Goal: Communication & Community: Participate in discussion

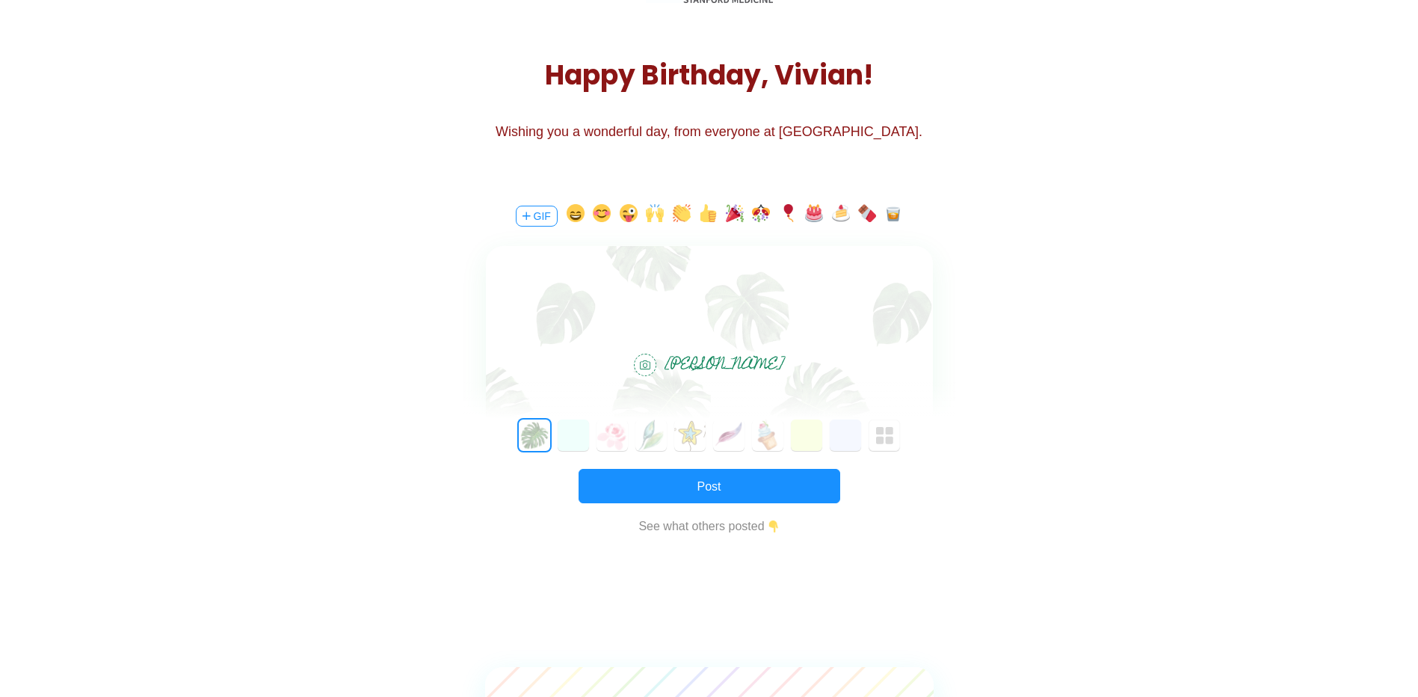
scroll to position [168, 0]
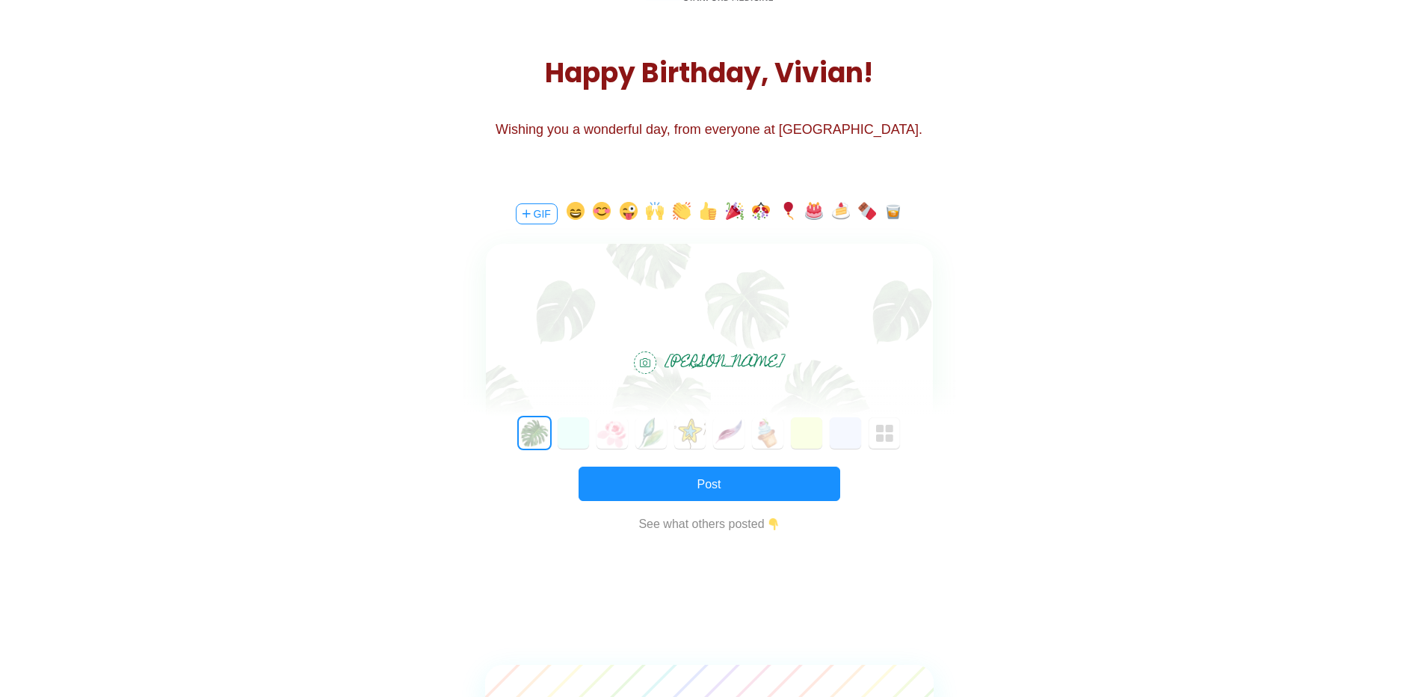
click at [706, 342] on div "[PERSON_NAME]" at bounding box center [709, 338] width 447 height 188
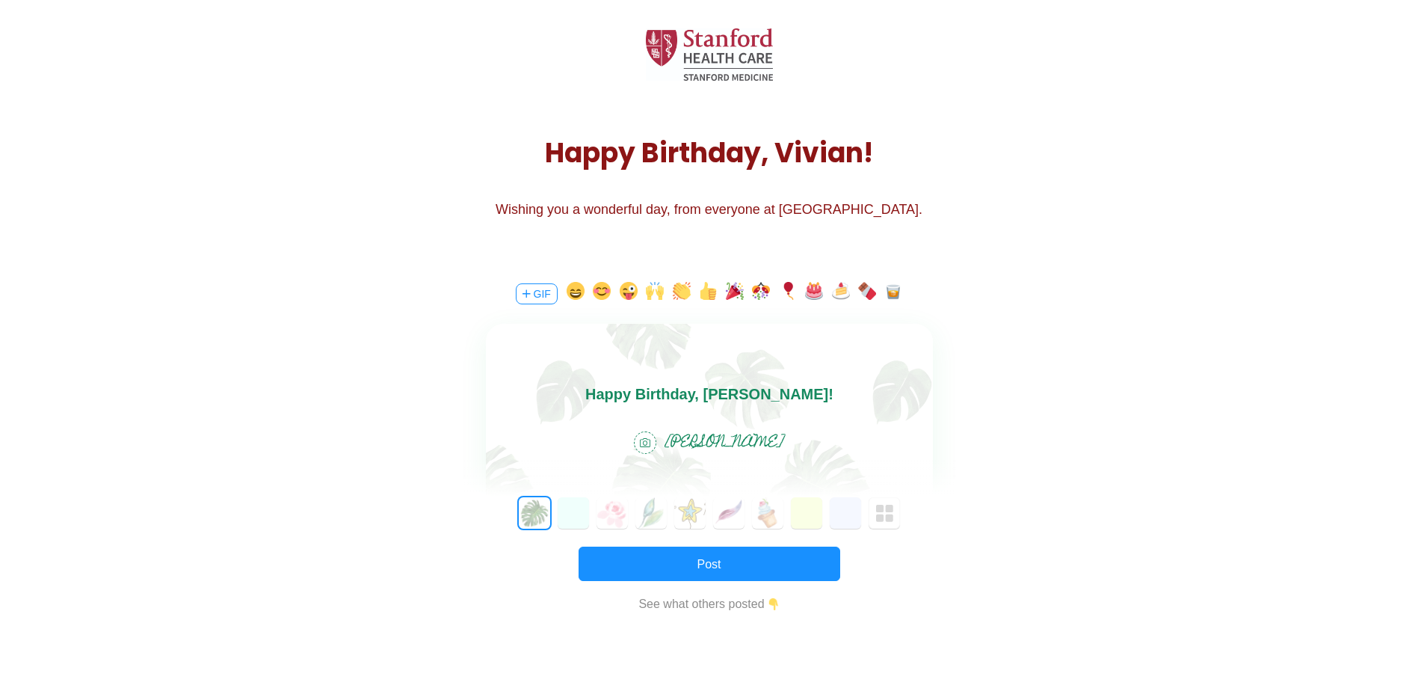
scroll to position [89, 0]
click at [878, 516] on img "button" at bounding box center [885, 513] width 18 height 18
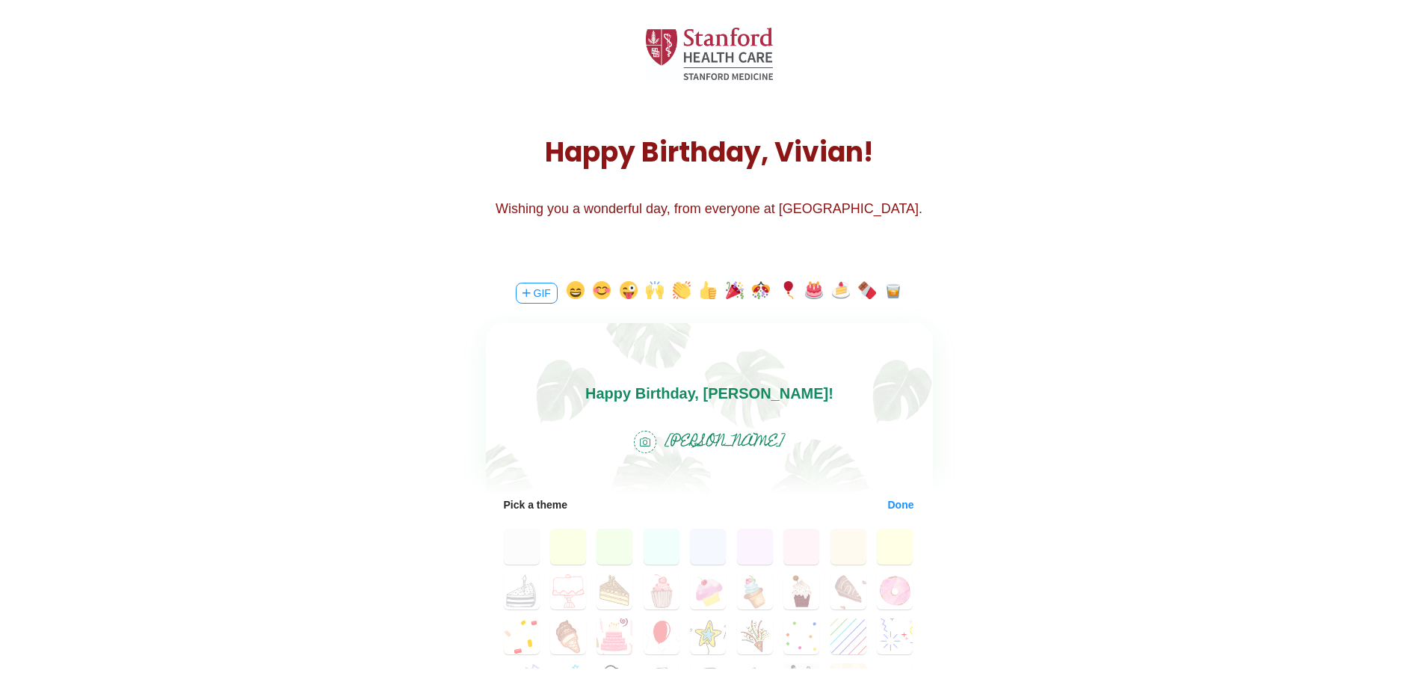
scroll to position [0, 0]
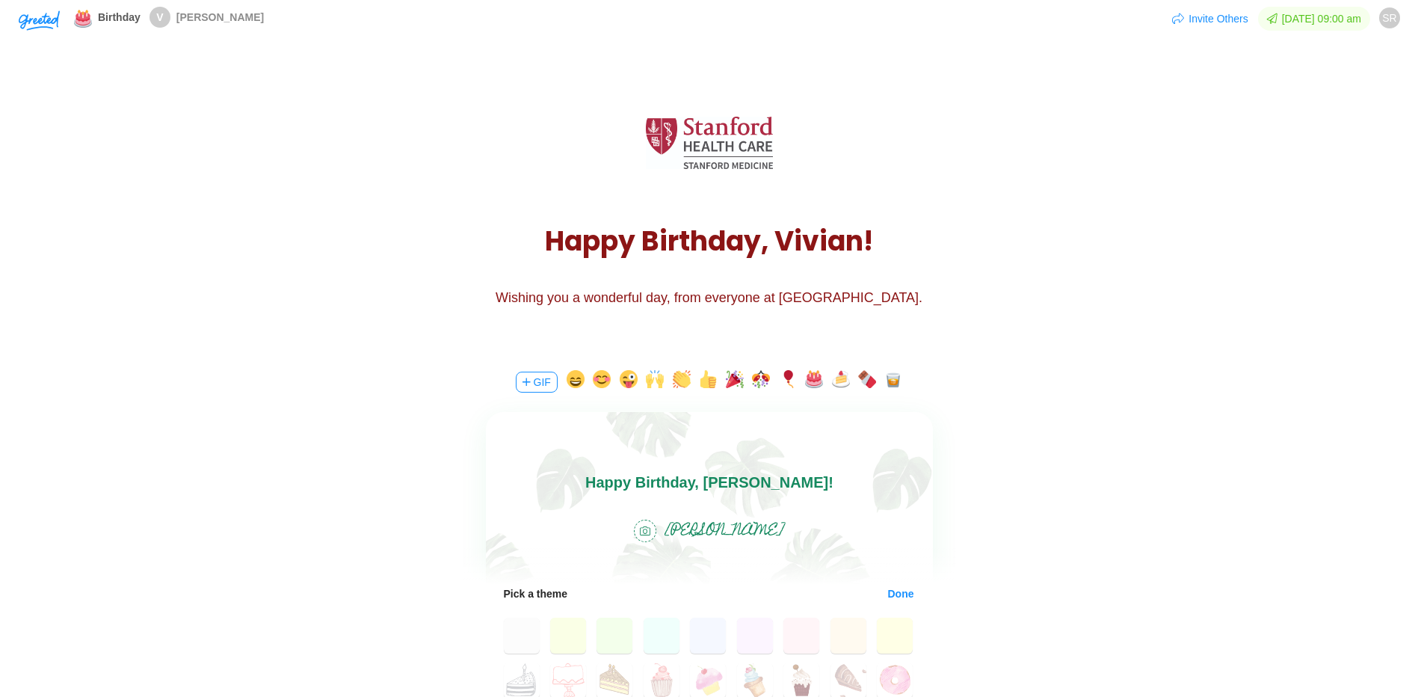
click at [793, 500] on div "Happy Birthday, [PERSON_NAME]! [PERSON_NAME]" at bounding box center [709, 506] width 447 height 188
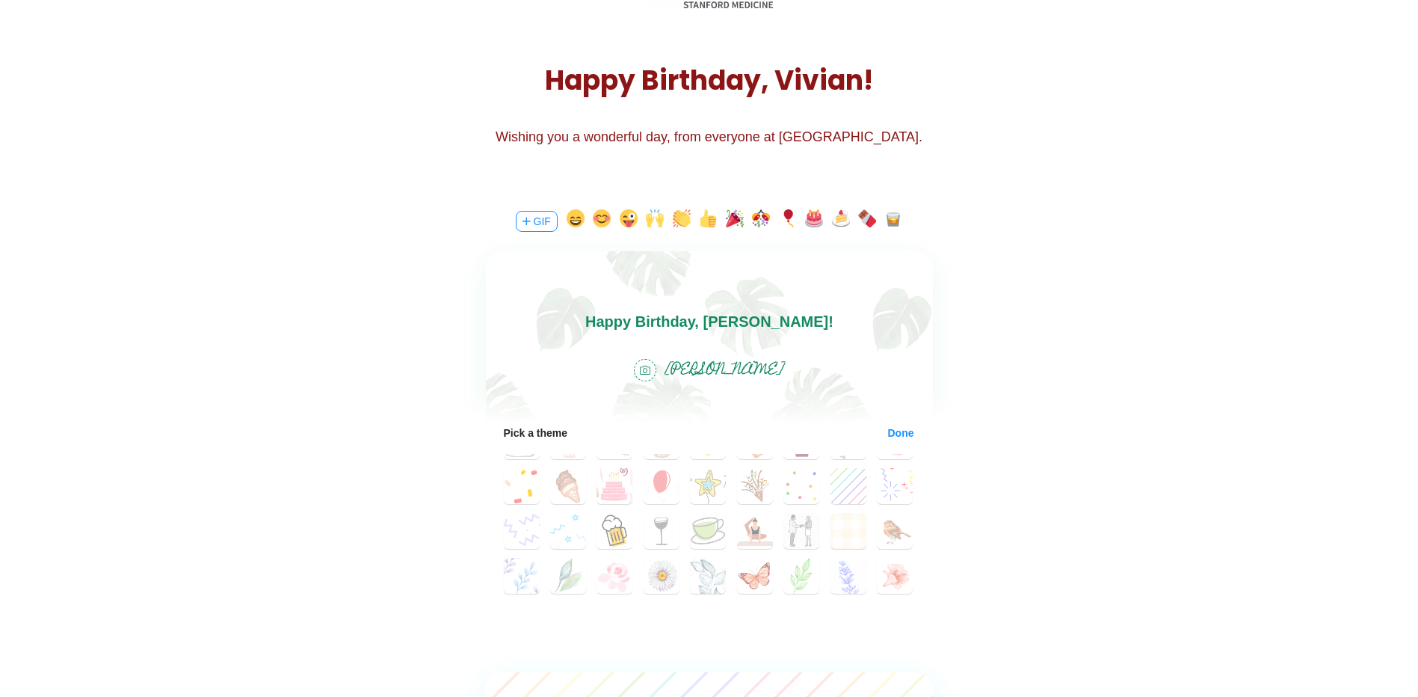
scroll to position [79, 0]
click at [824, 332] on body "Happy Birthday, [PERSON_NAME]!" at bounding box center [708, 321] width 447 height 24
click at [786, 346] on div "Happy Birthday, [PERSON_NAME]! [PERSON_NAME]" at bounding box center [709, 345] width 447 height 188
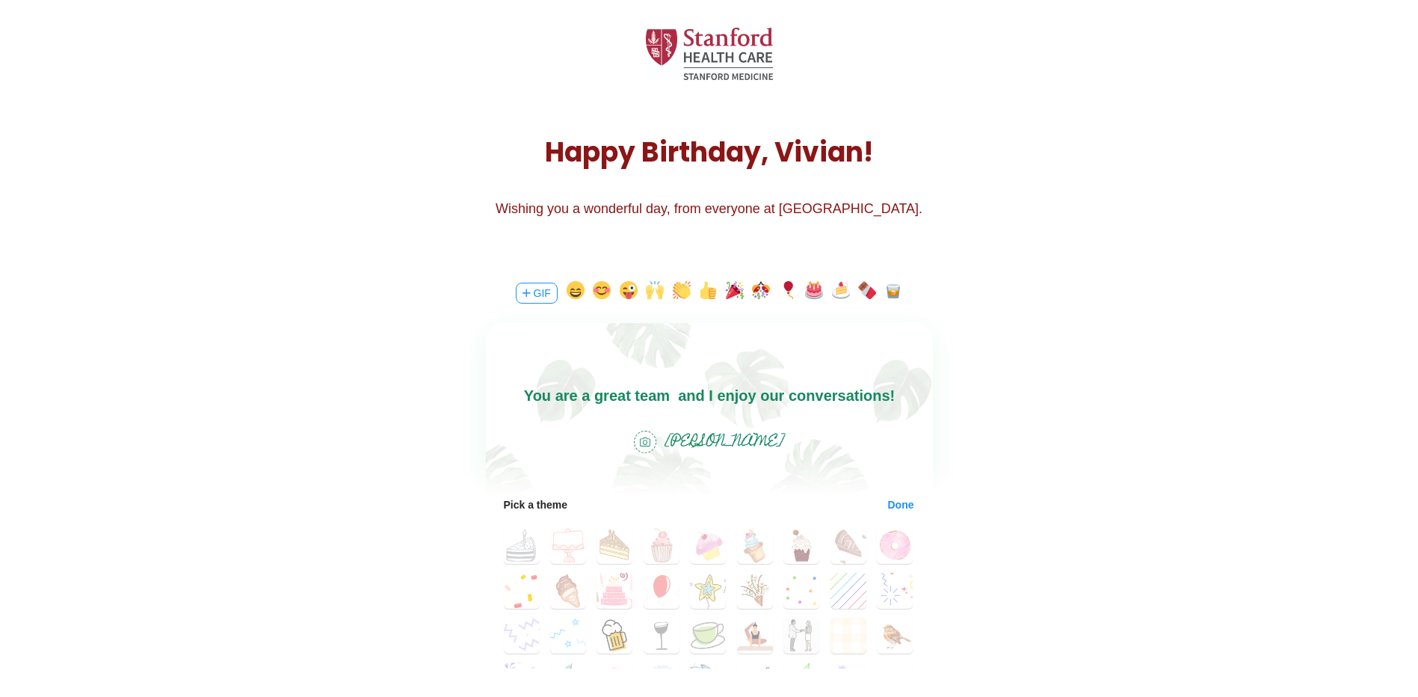
scroll to position [90, 0]
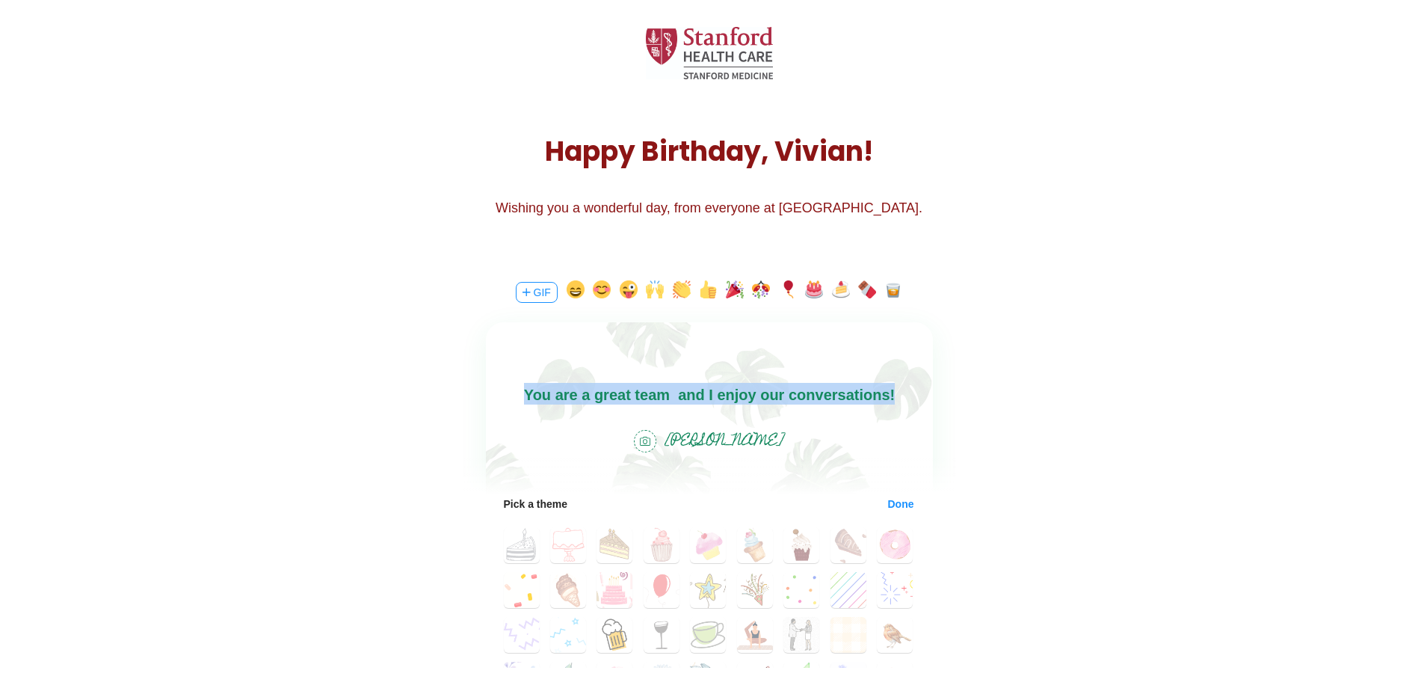
drag, startPoint x: 880, startPoint y: 396, endPoint x: 525, endPoint y: 398, distance: 355.8
click at [525, 398] on body "Happy Birthday, [PERSON_NAME]! You are a great team and I enjoy our conversatio…" at bounding box center [708, 371] width 447 height 72
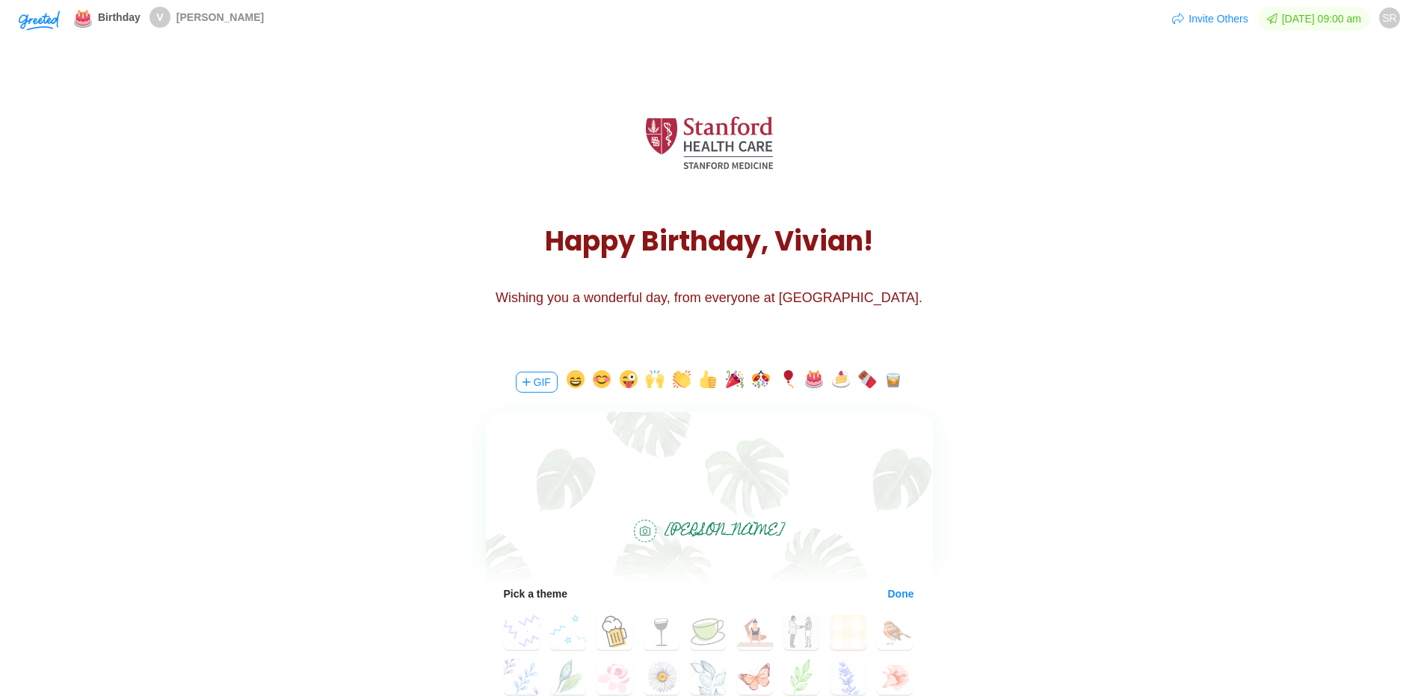
scroll to position [46, 0]
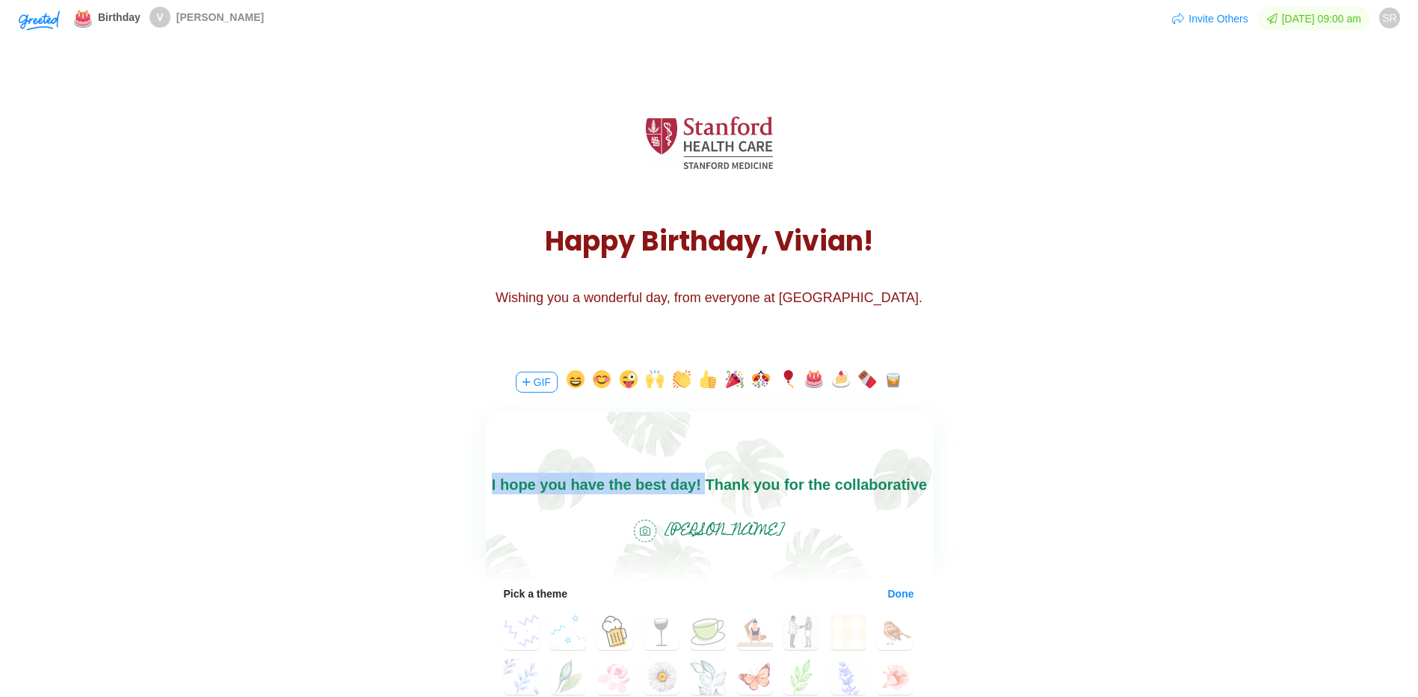
drag, startPoint x: 708, startPoint y: 481, endPoint x: 477, endPoint y: 481, distance: 231.0
click at [485, 481] on html "Happy Birthday, [PERSON_NAME]! I hope you have the best day! Thank you for the …" at bounding box center [708, 485] width 447 height 120
click at [815, 484] on body "Happy Birthday, [PERSON_NAME]! Thank you for the collaborative spirit you bring…" at bounding box center [708, 449] width 447 height 96
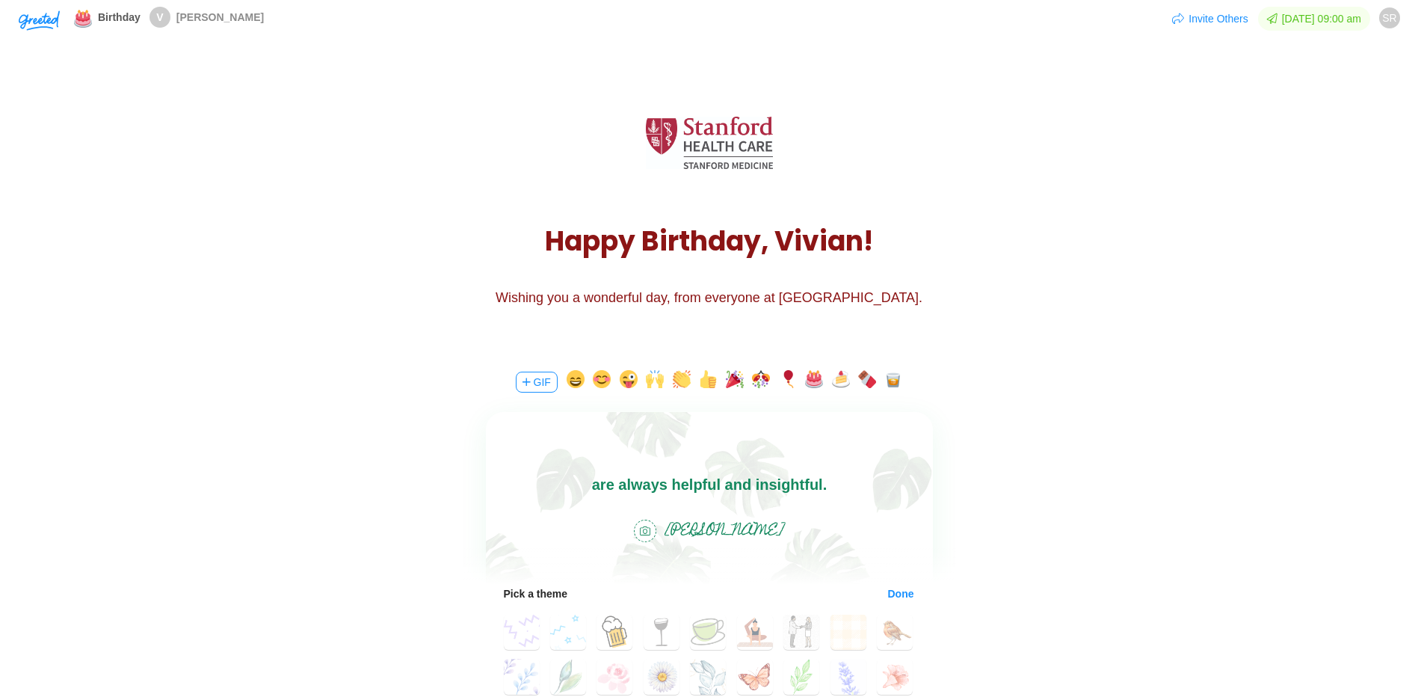
click at [815, 484] on body "Happy Birthday, [PERSON_NAME]! Thank you for the collaborative spirit you bring…" at bounding box center [708, 449] width 447 height 96
click at [906, 480] on body "Happy Birthday, [PERSON_NAME]! Thank you for the collaborative spirit you bring…" at bounding box center [708, 449] width 447 height 96
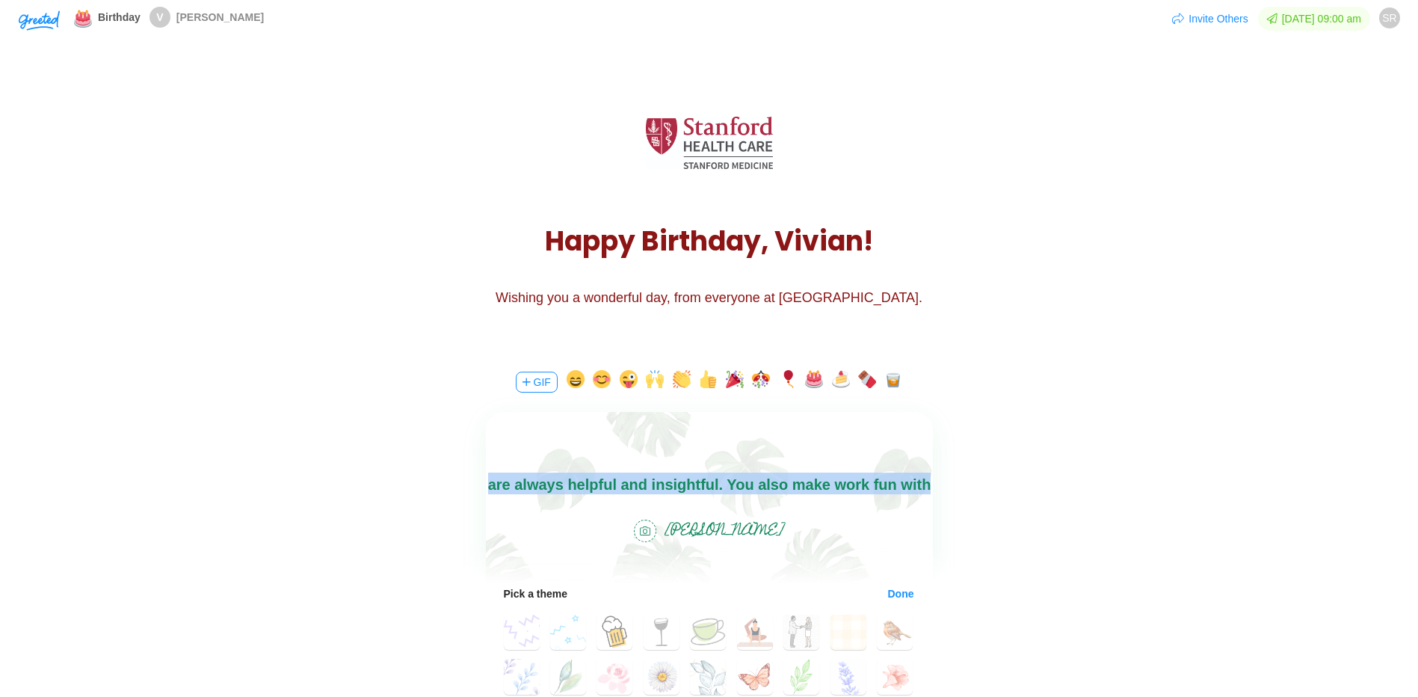
drag, startPoint x: 901, startPoint y: 490, endPoint x: 708, endPoint y: 453, distance: 197.0
click at [708, 453] on html "Happy Birthday, [PERSON_NAME]! Thank you for the collaborative spirit you bring…" at bounding box center [708, 449] width 447 height 96
click at [719, 476] on body "Happy Birthday, [PERSON_NAME]! Thank you for the collaborative spirit you bring…" at bounding box center [708, 449] width 447 height 96
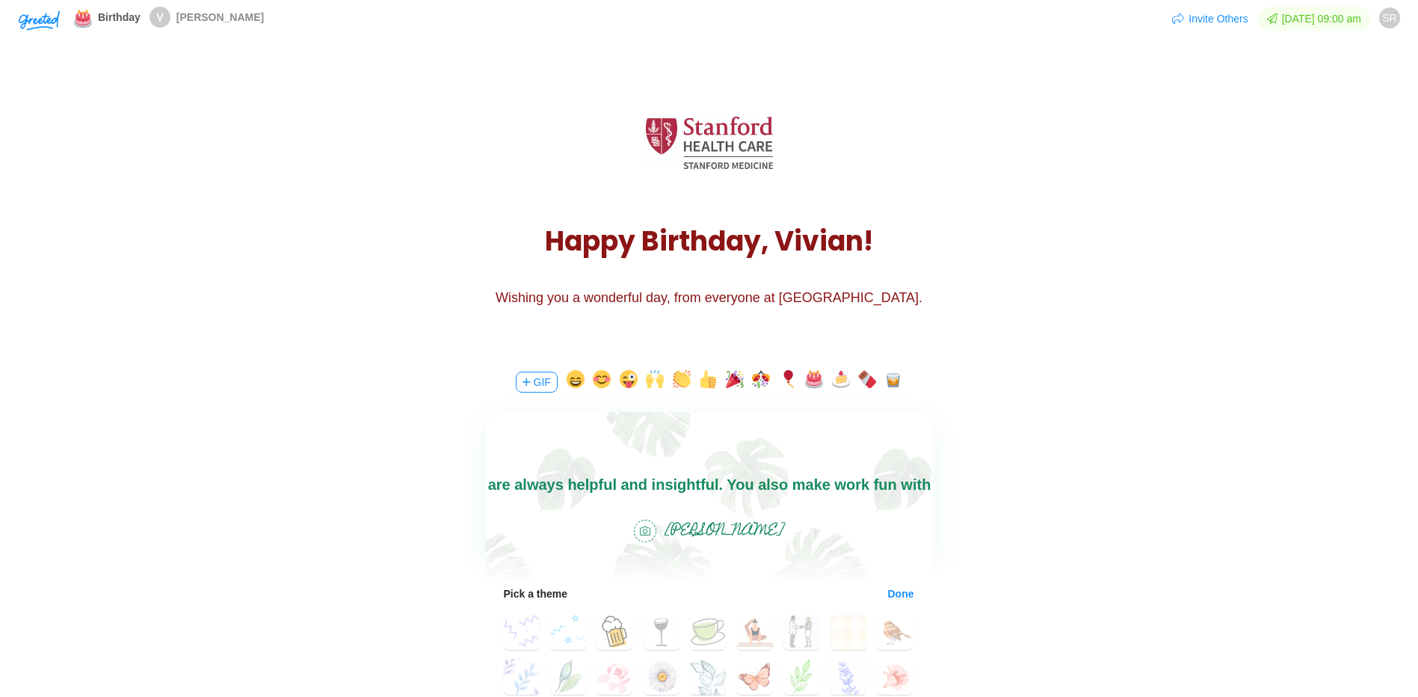
drag, startPoint x: 713, startPoint y: 481, endPoint x: 919, endPoint y: 484, distance: 205.6
click at [919, 484] on body "Happy Birthday, [PERSON_NAME]! Thank you for the collaborative spirit you bring…" at bounding box center [708, 449] width 447 height 96
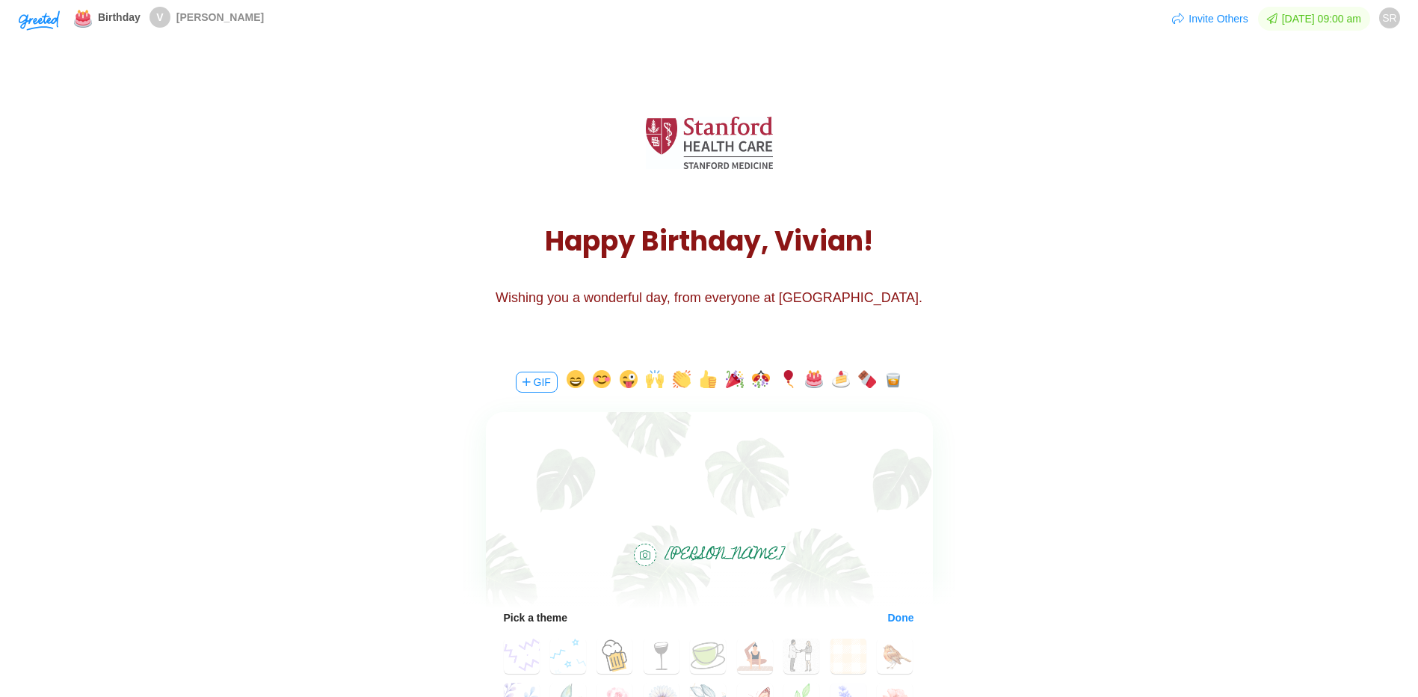
scroll to position [96, 0]
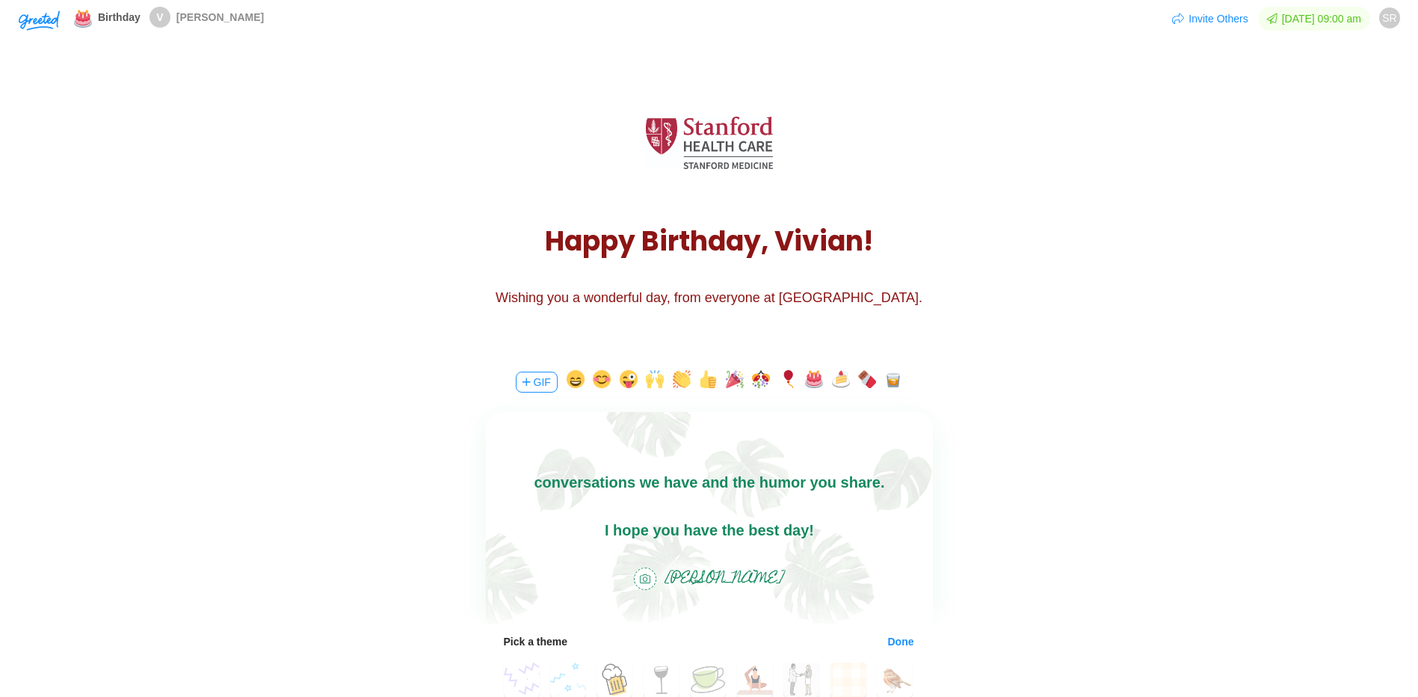
click at [733, 377] on button "button" at bounding box center [735, 382] width 18 height 24
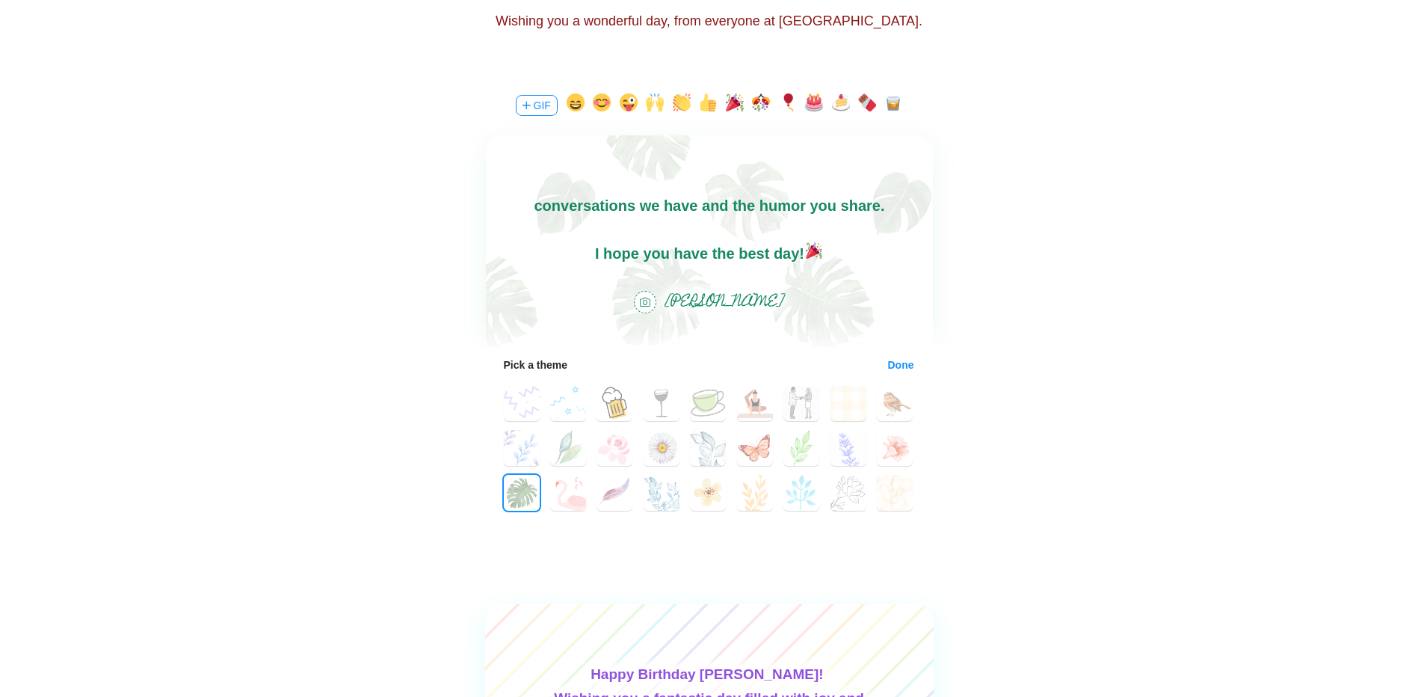
scroll to position [277, 0]
click at [887, 365] on button "Done" at bounding box center [901, 364] width 28 height 12
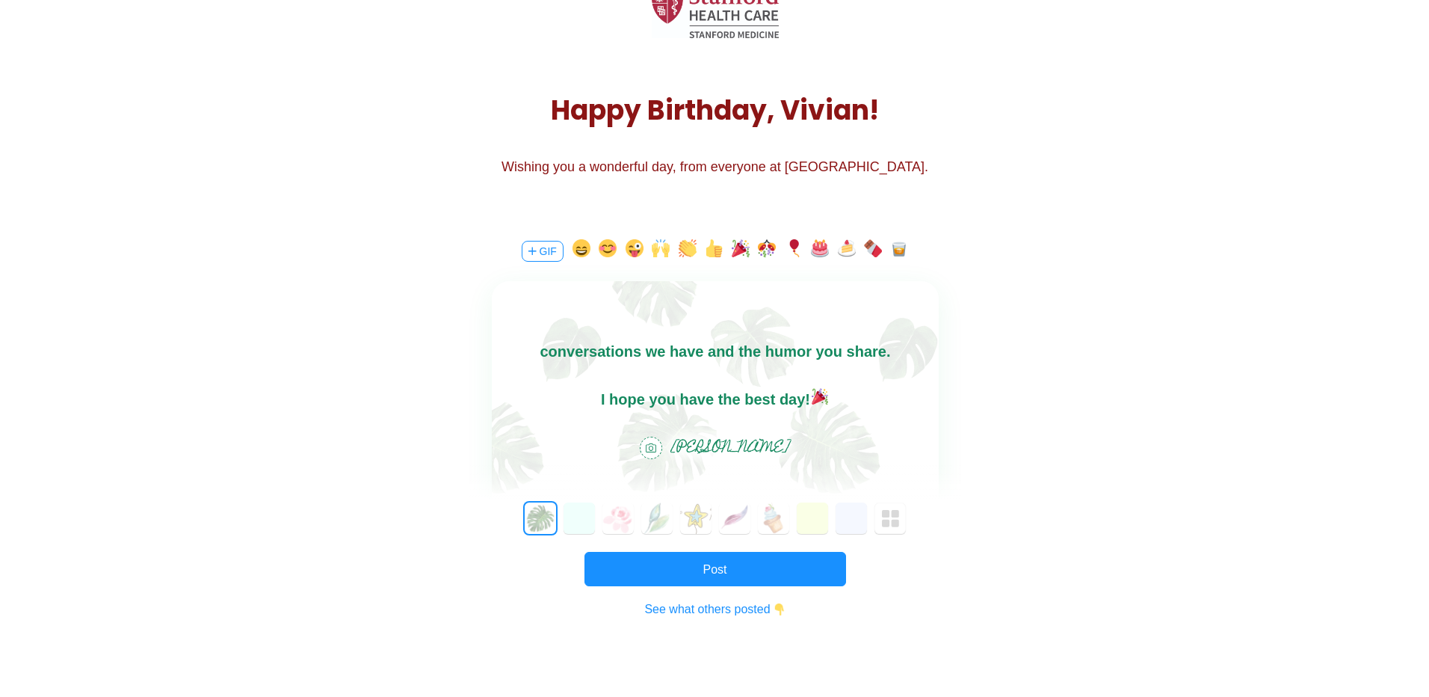
scroll to position [129, 0]
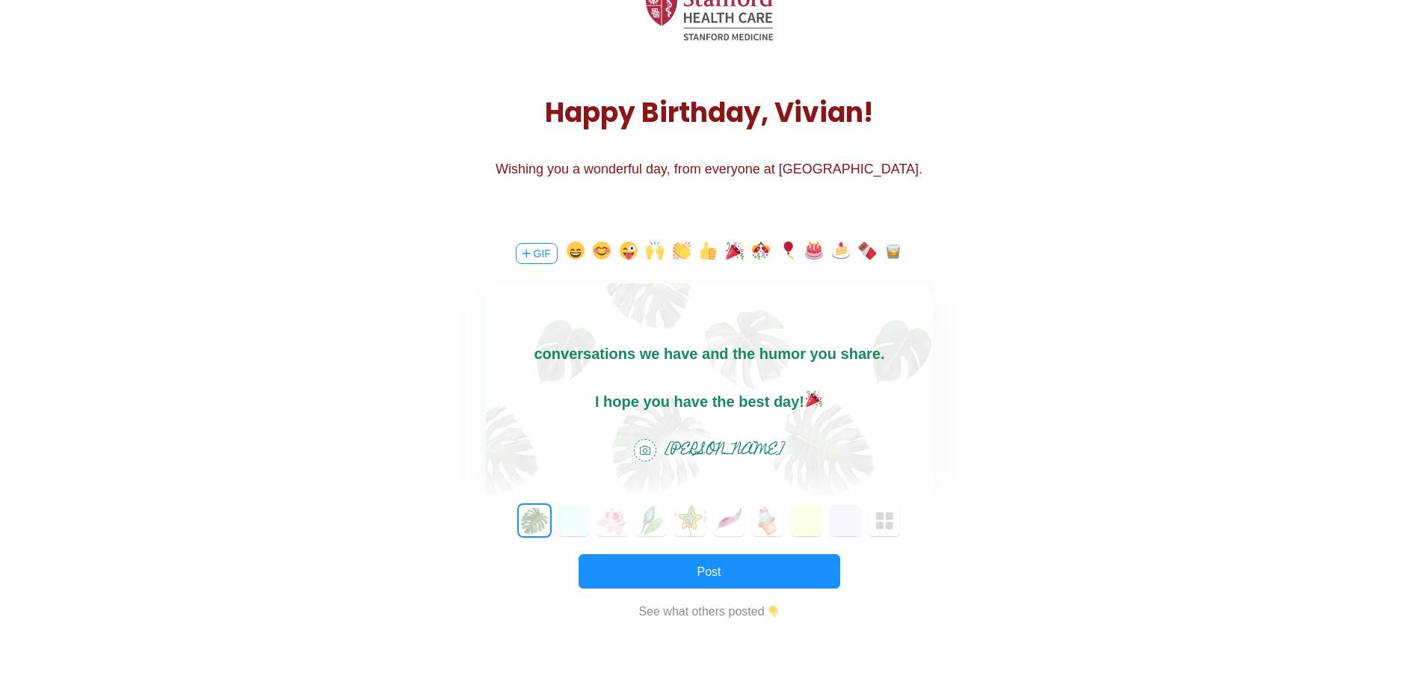
click at [550, 255] on button "GIF" at bounding box center [537, 253] width 42 height 21
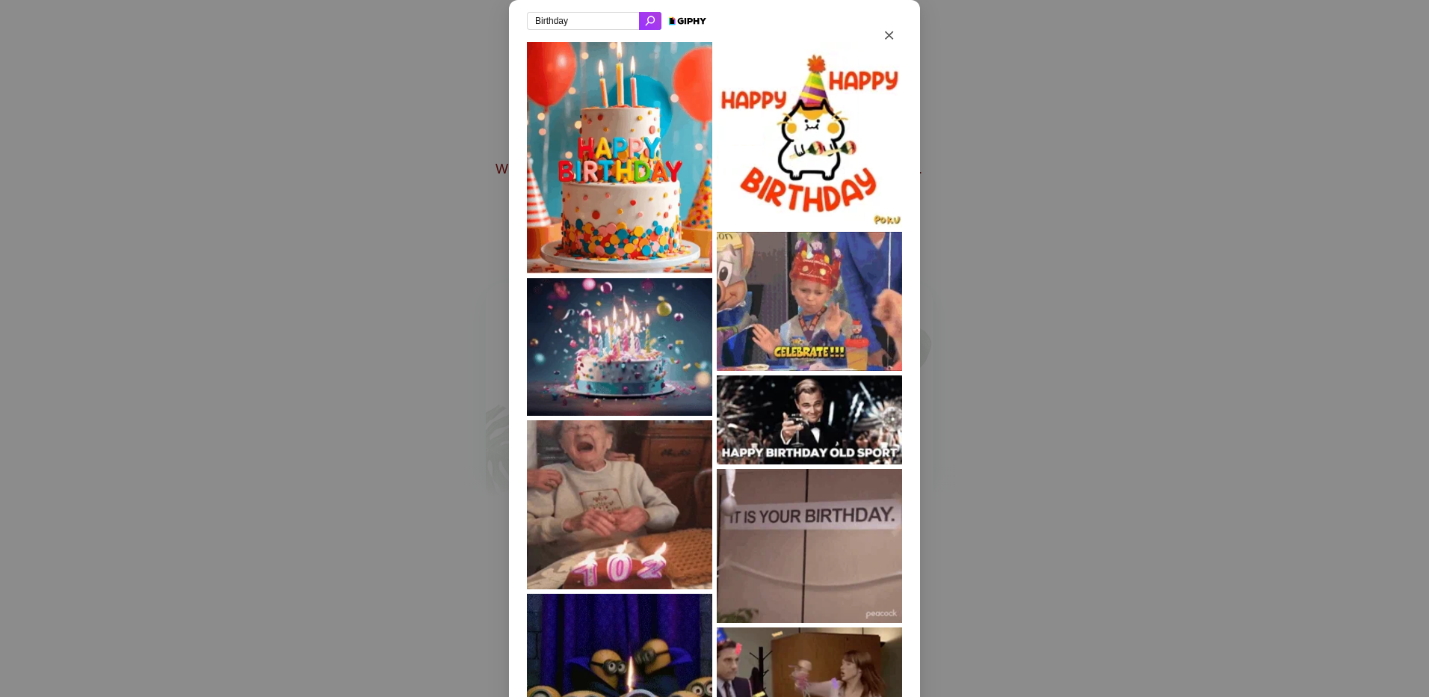
click at [605, 28] on input "Birthday" at bounding box center [583, 21] width 112 height 18
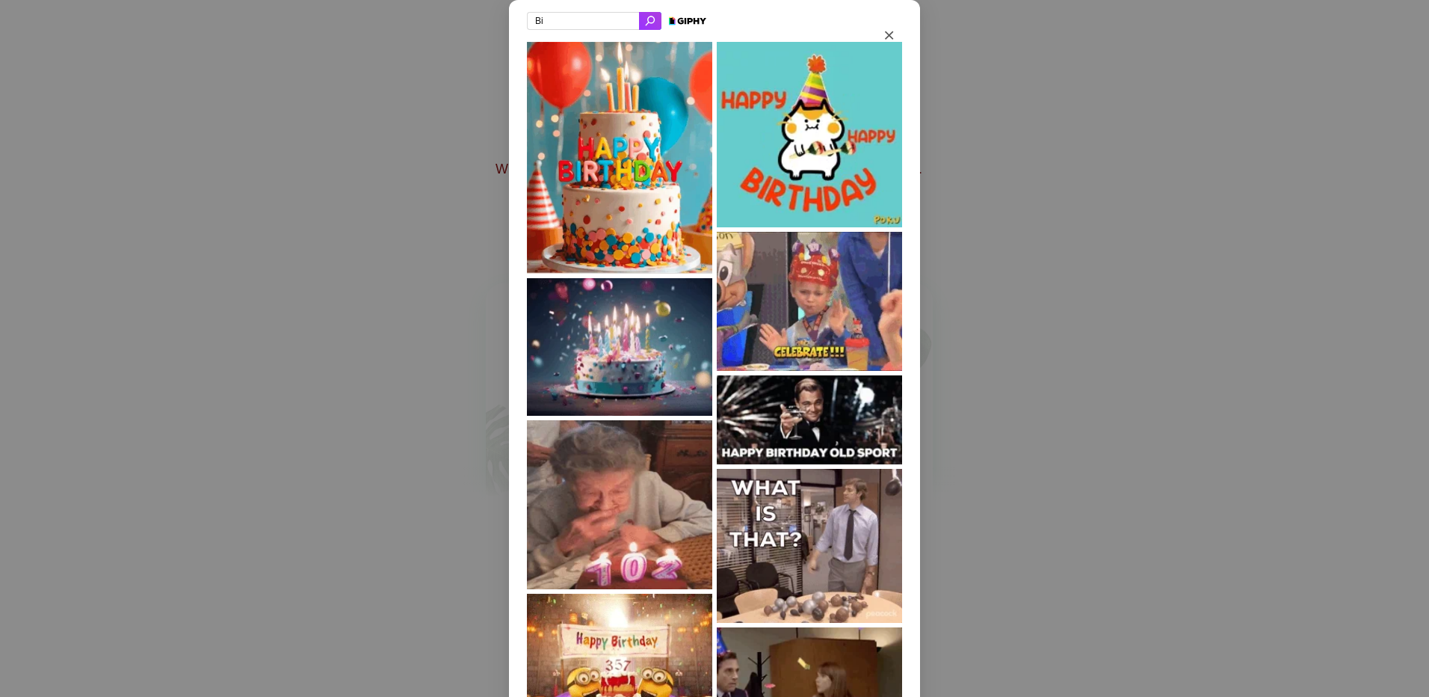
type input "B"
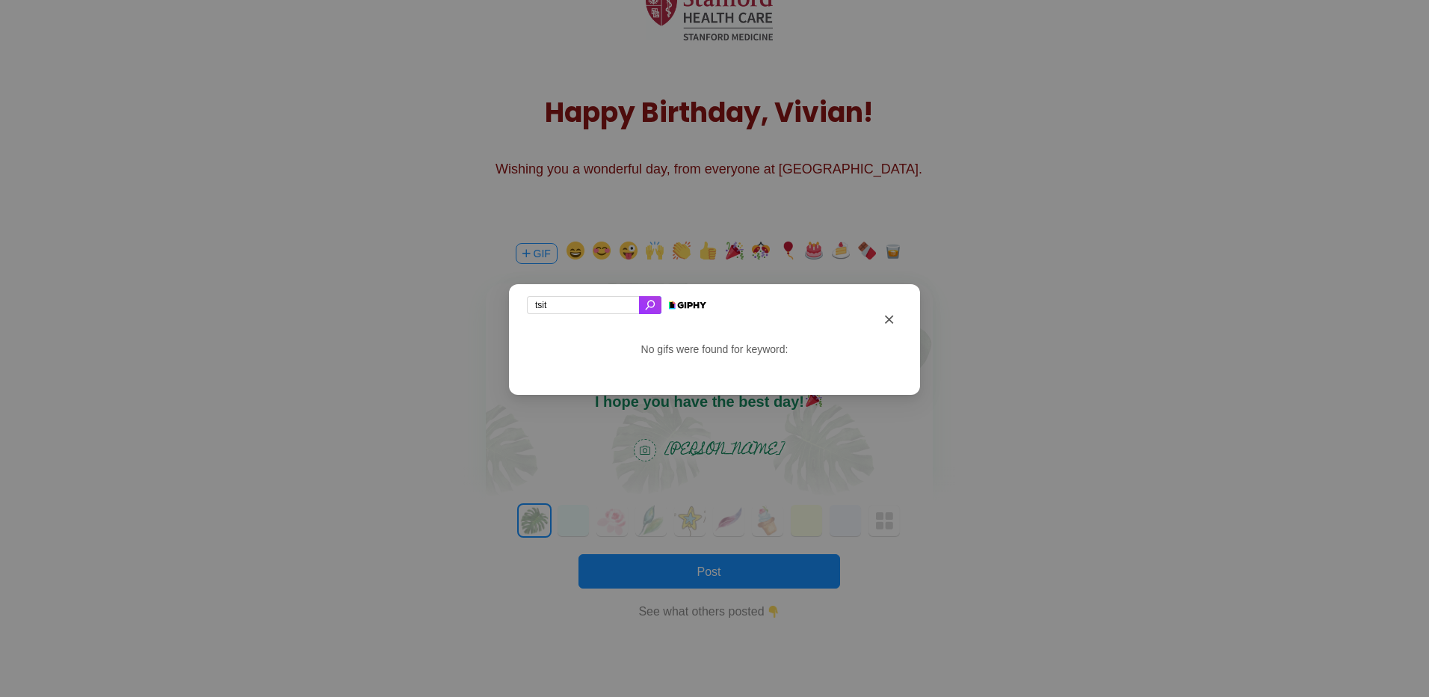
type input "tsitp"
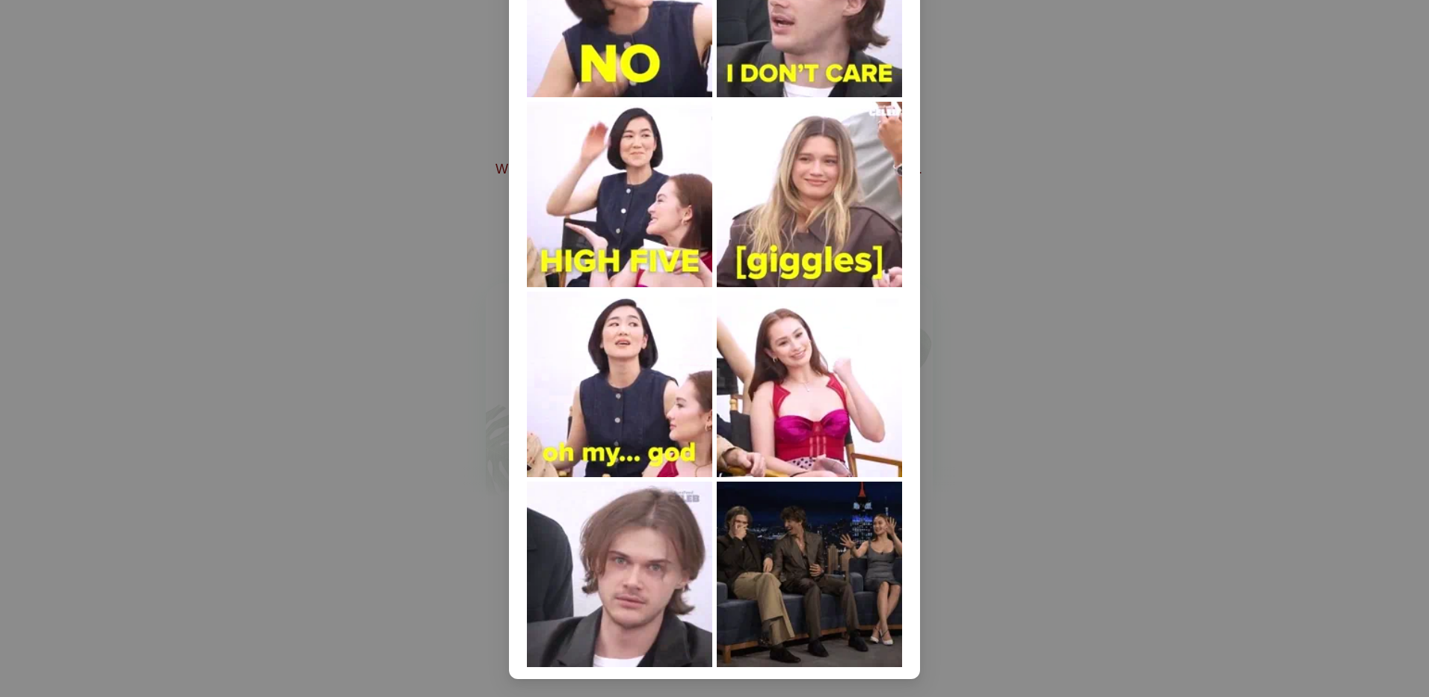
scroll to position [0, 0]
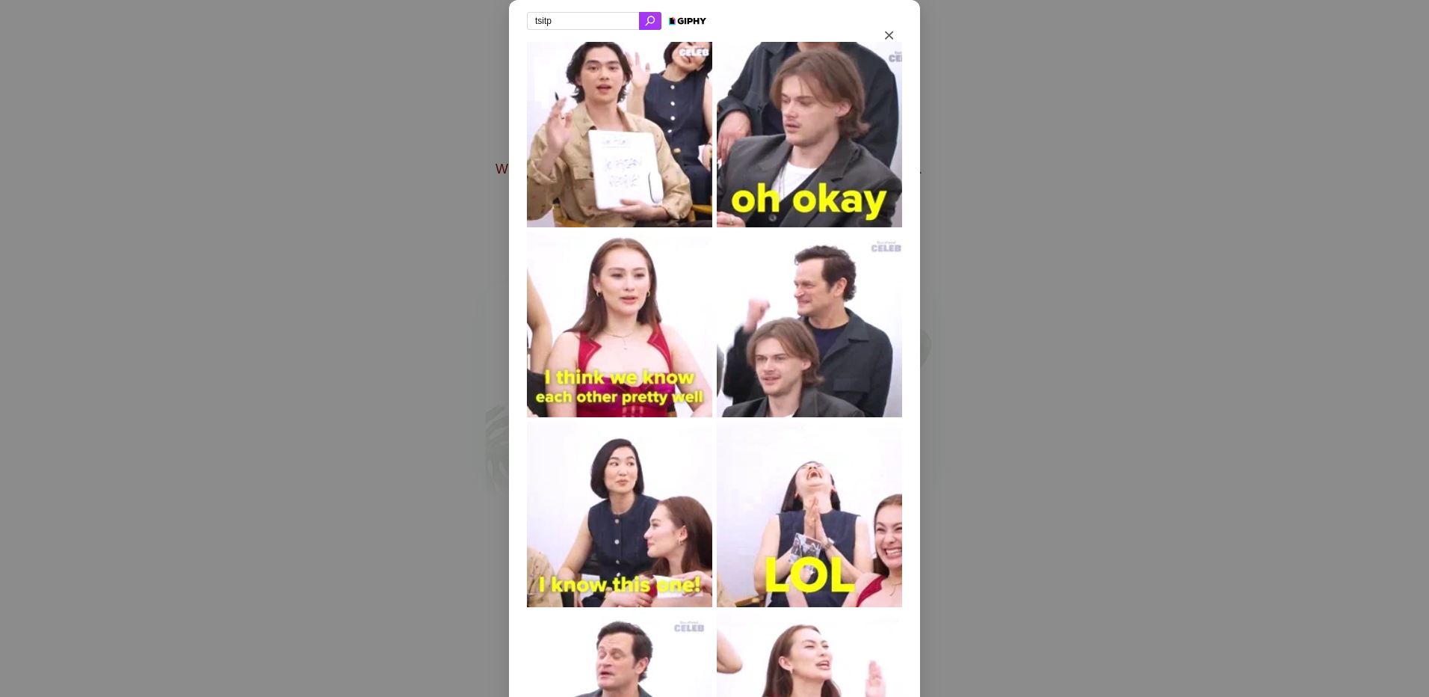
click at [579, 18] on input "tsitp" at bounding box center [583, 21] width 112 height 18
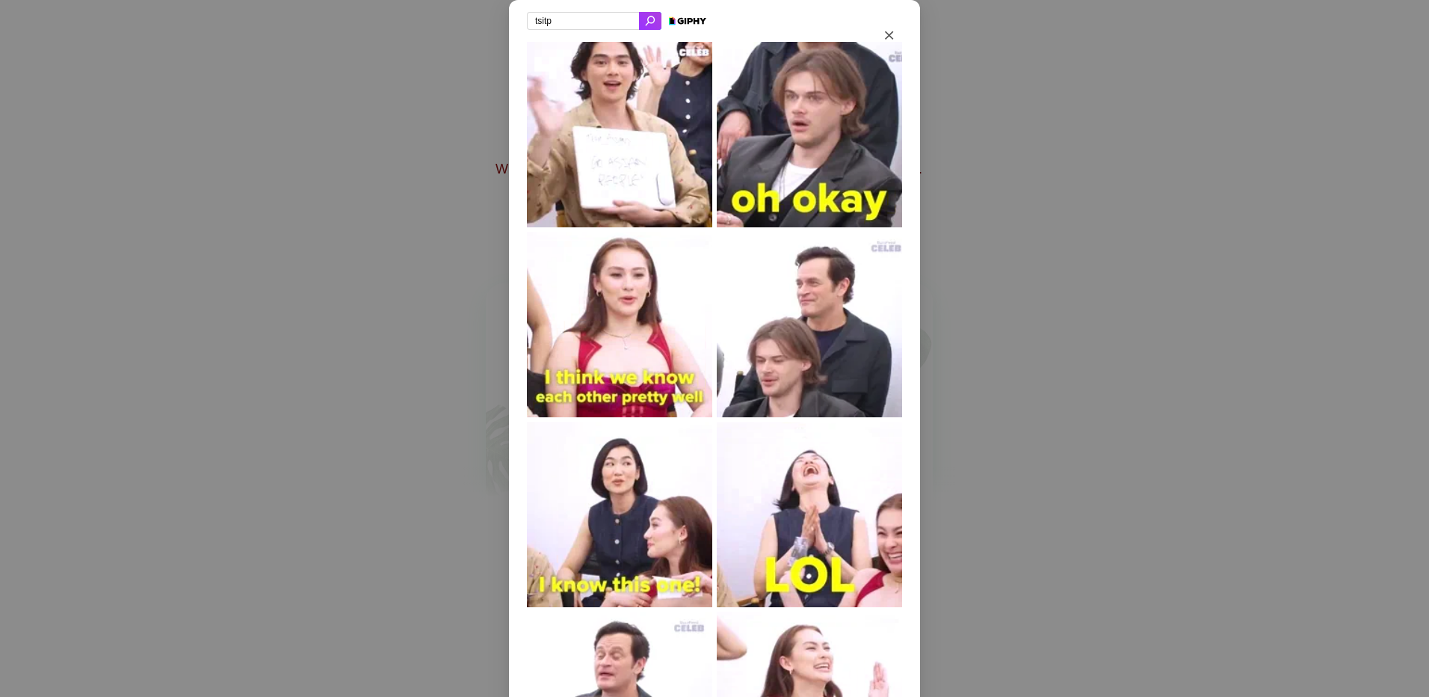
click at [579, 18] on input "tsitp" at bounding box center [583, 21] width 112 height 18
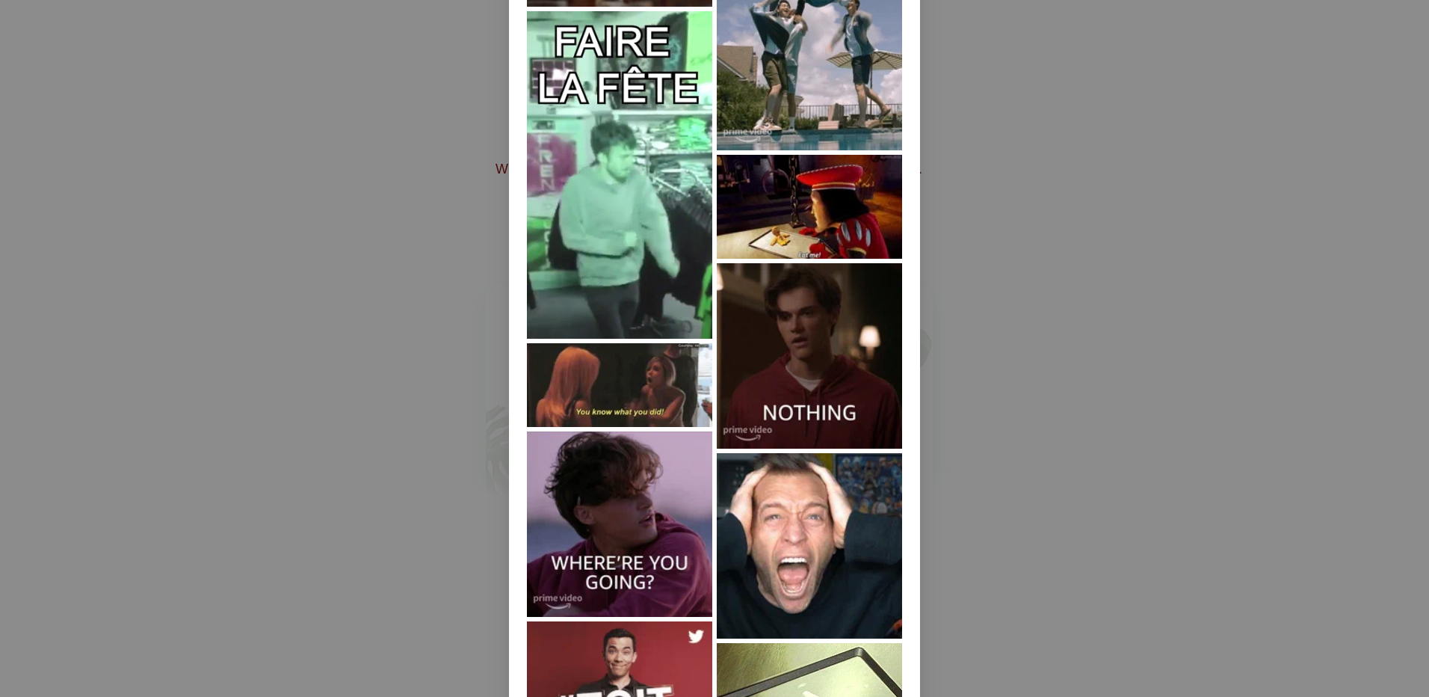
scroll to position [411, 0]
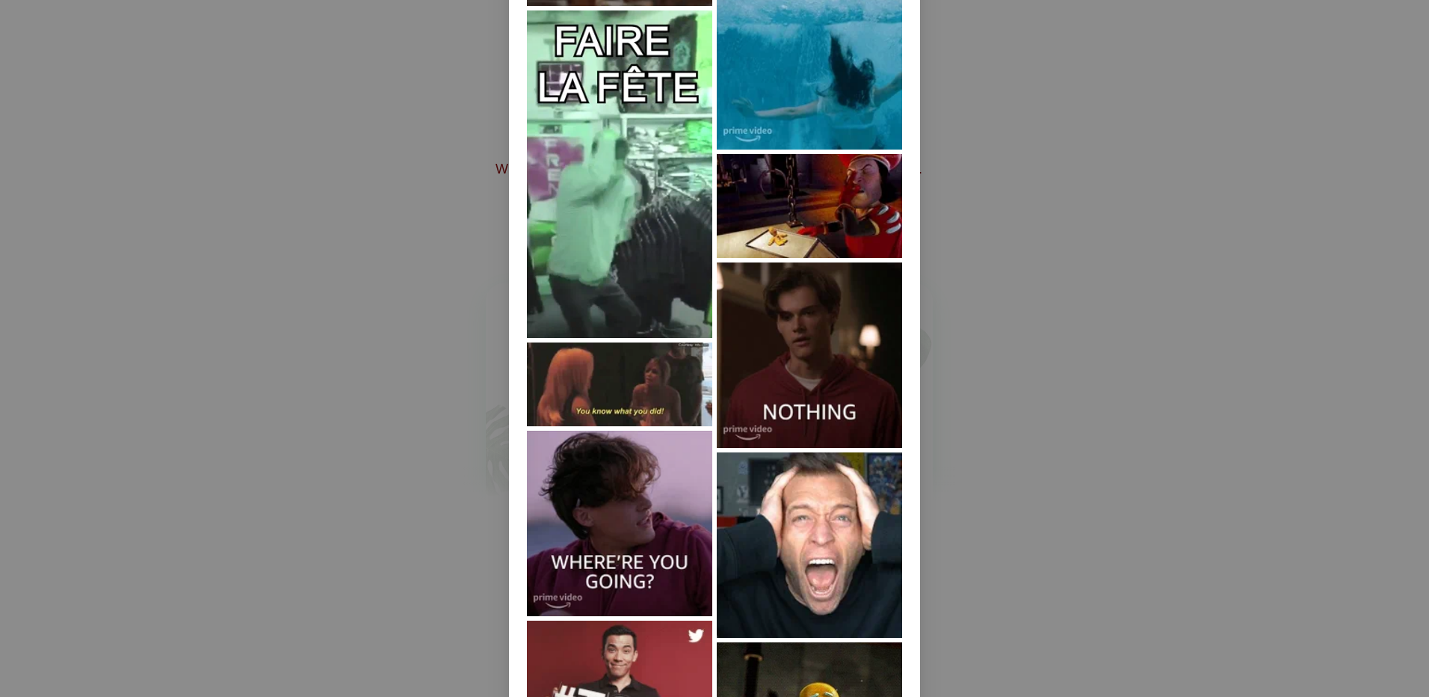
type input "[PERSON_NAME]"
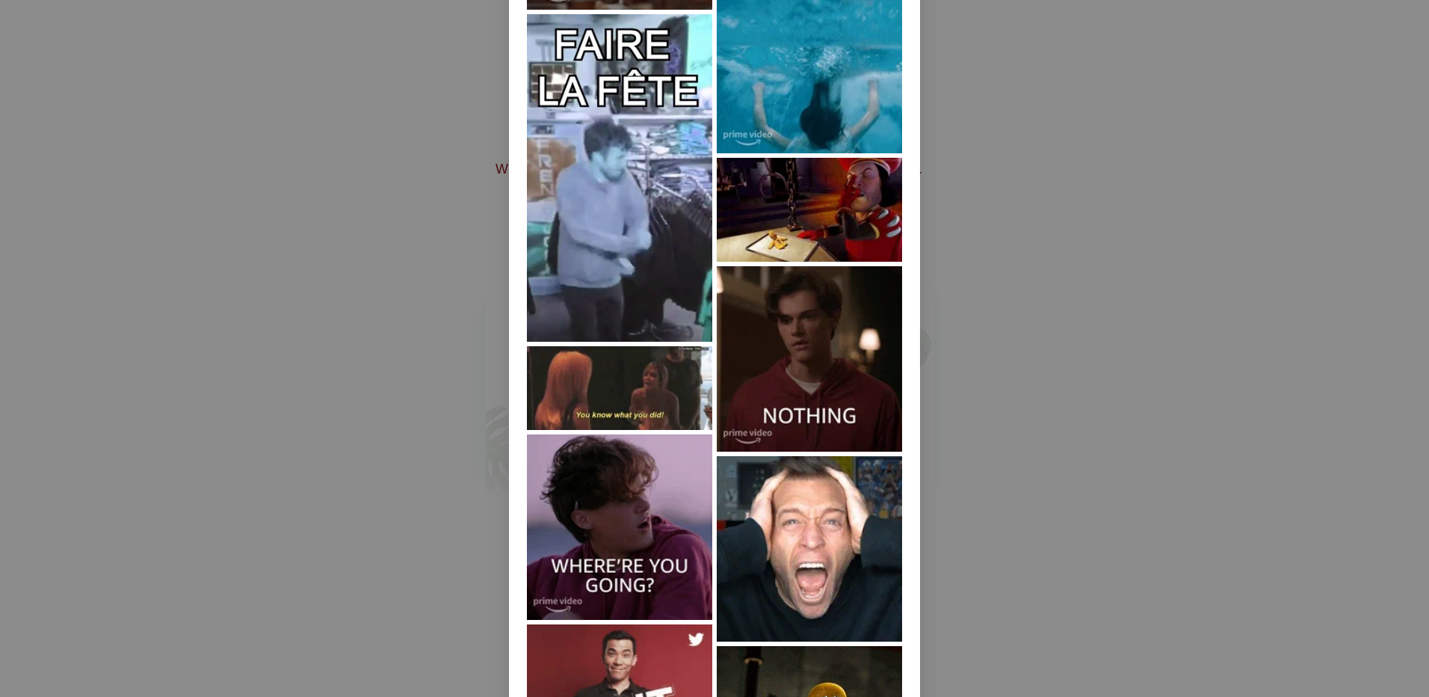
scroll to position [0, 0]
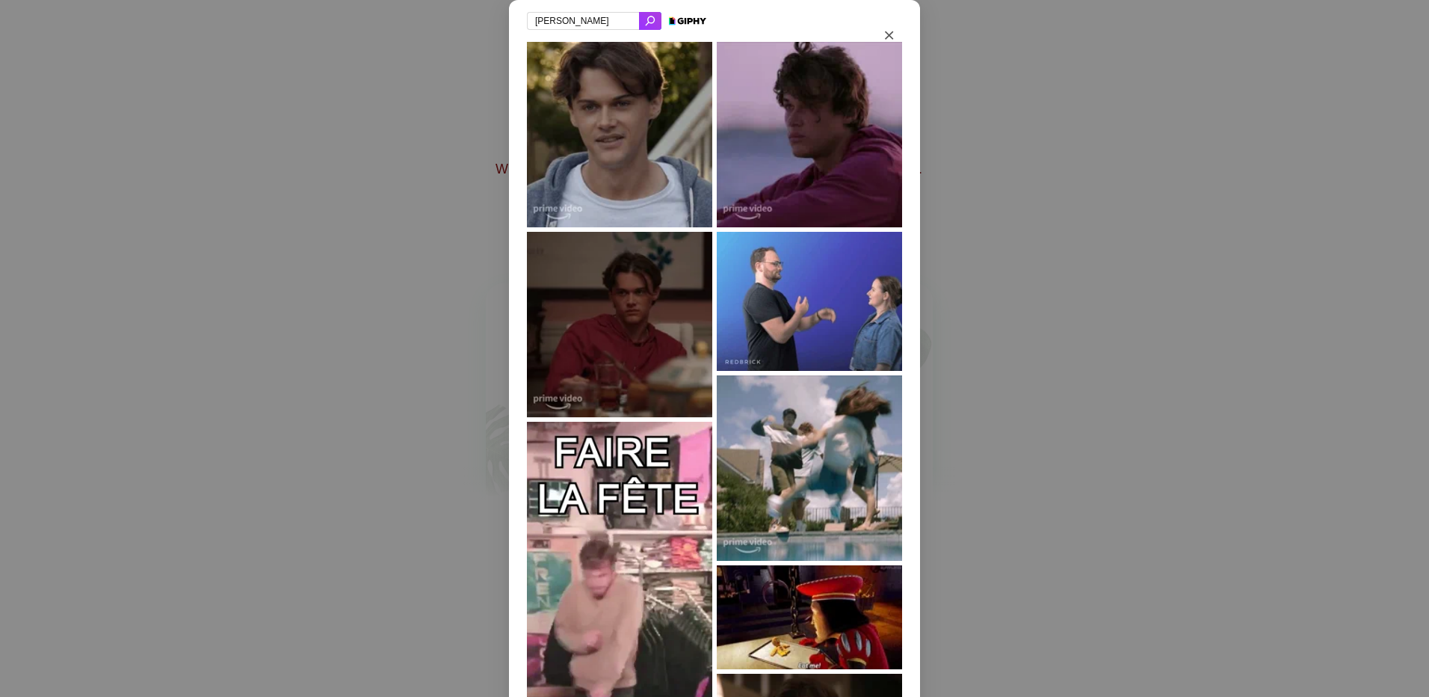
click at [587, 15] on input "[PERSON_NAME]" at bounding box center [583, 21] width 112 height 18
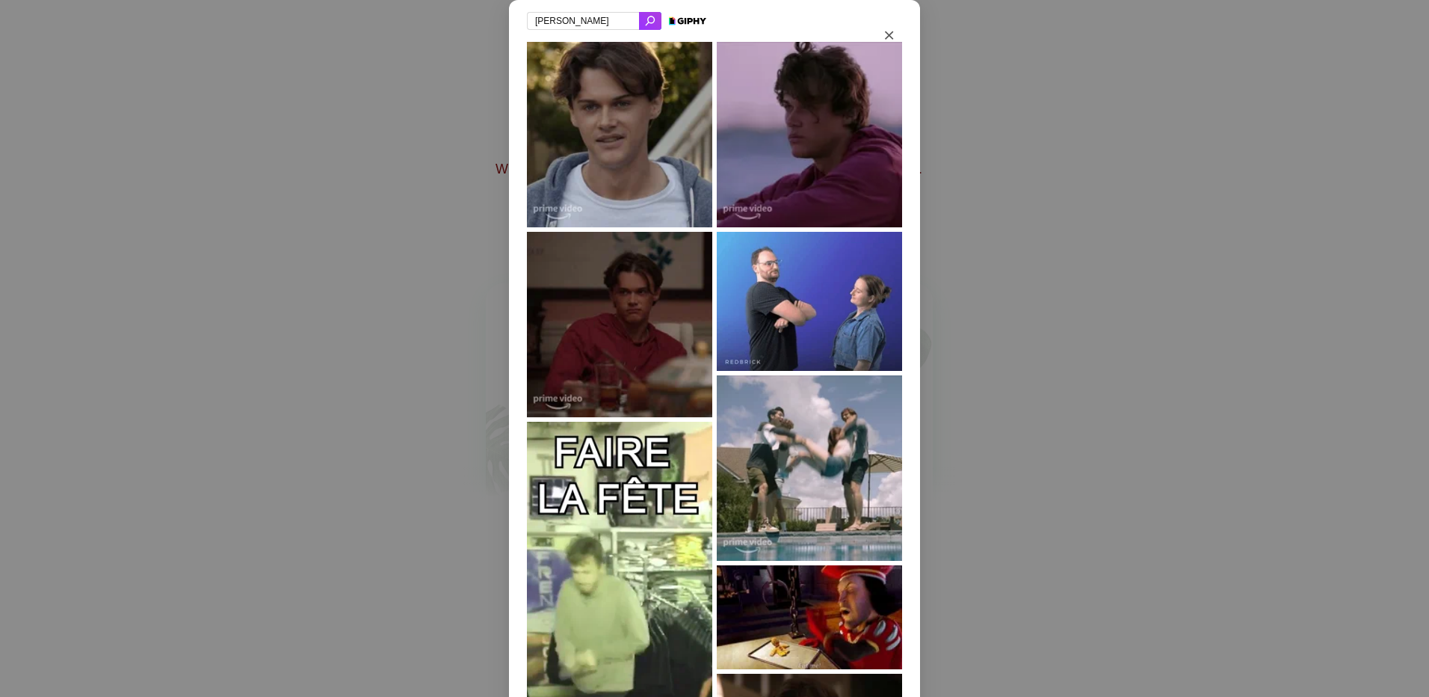
click at [587, 15] on input "[PERSON_NAME]" at bounding box center [583, 21] width 112 height 18
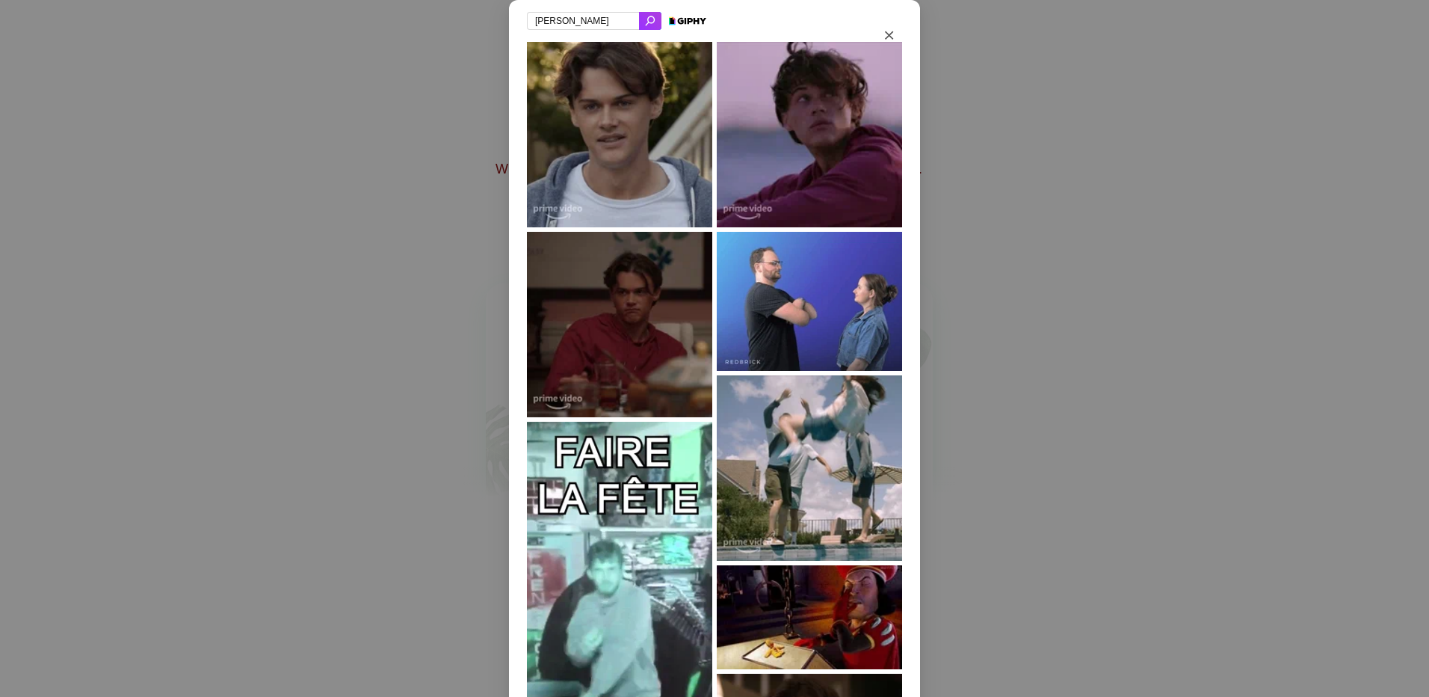
click at [587, 15] on input "[PERSON_NAME]" at bounding box center [583, 21] width 112 height 18
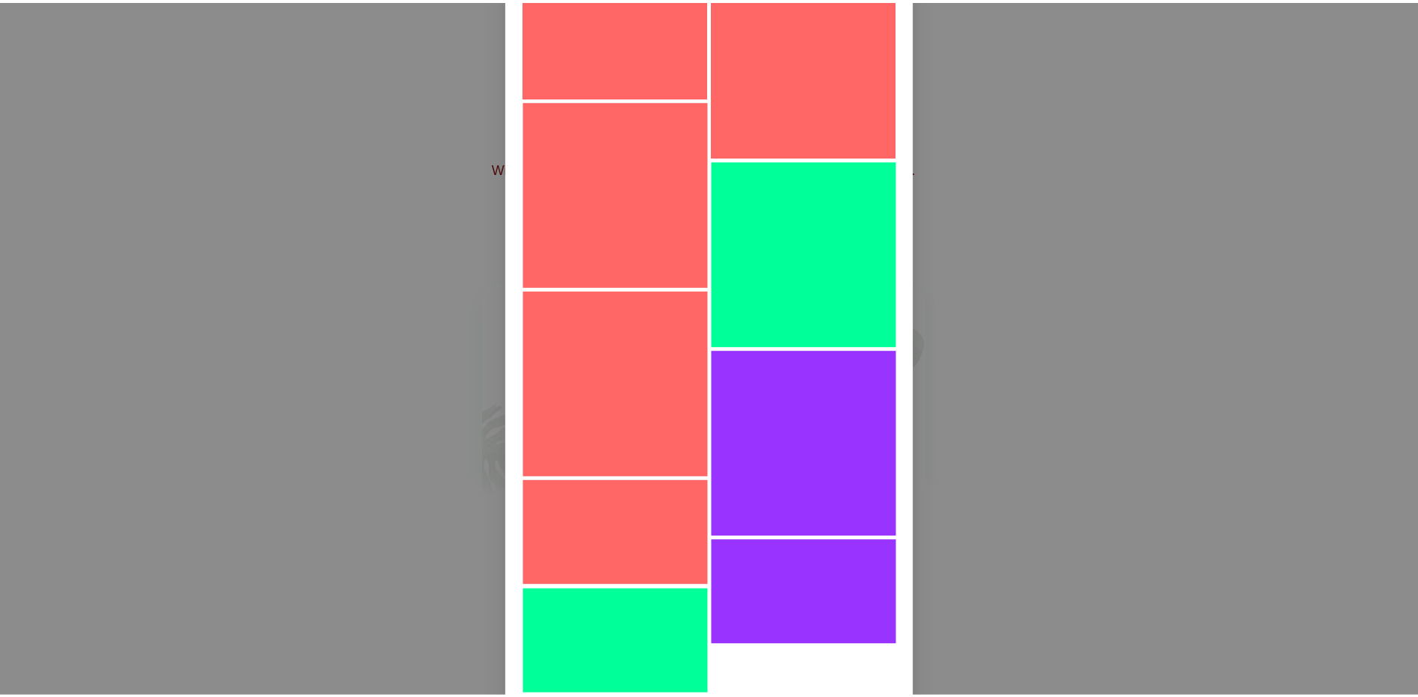
scroll to position [17735, 0]
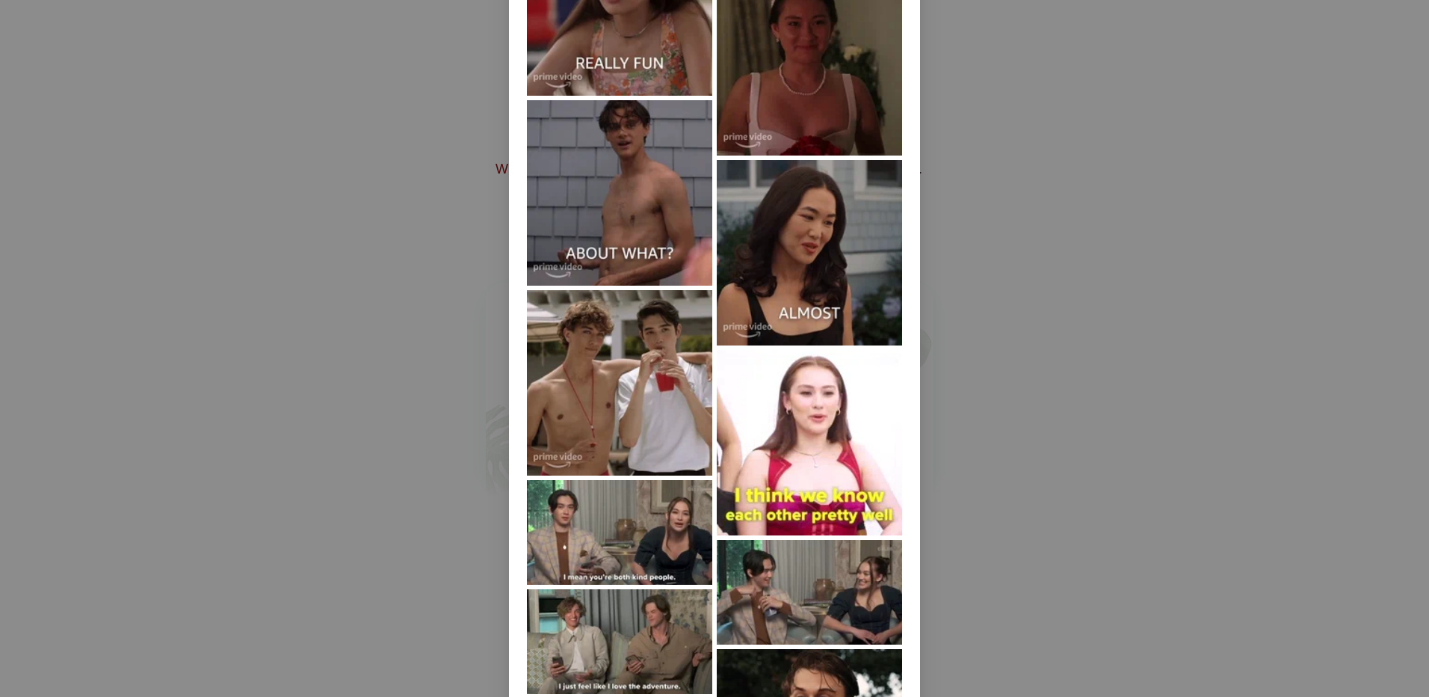
click at [1043, 310] on div "the summer i turned pre" at bounding box center [714, 348] width 1429 height 697
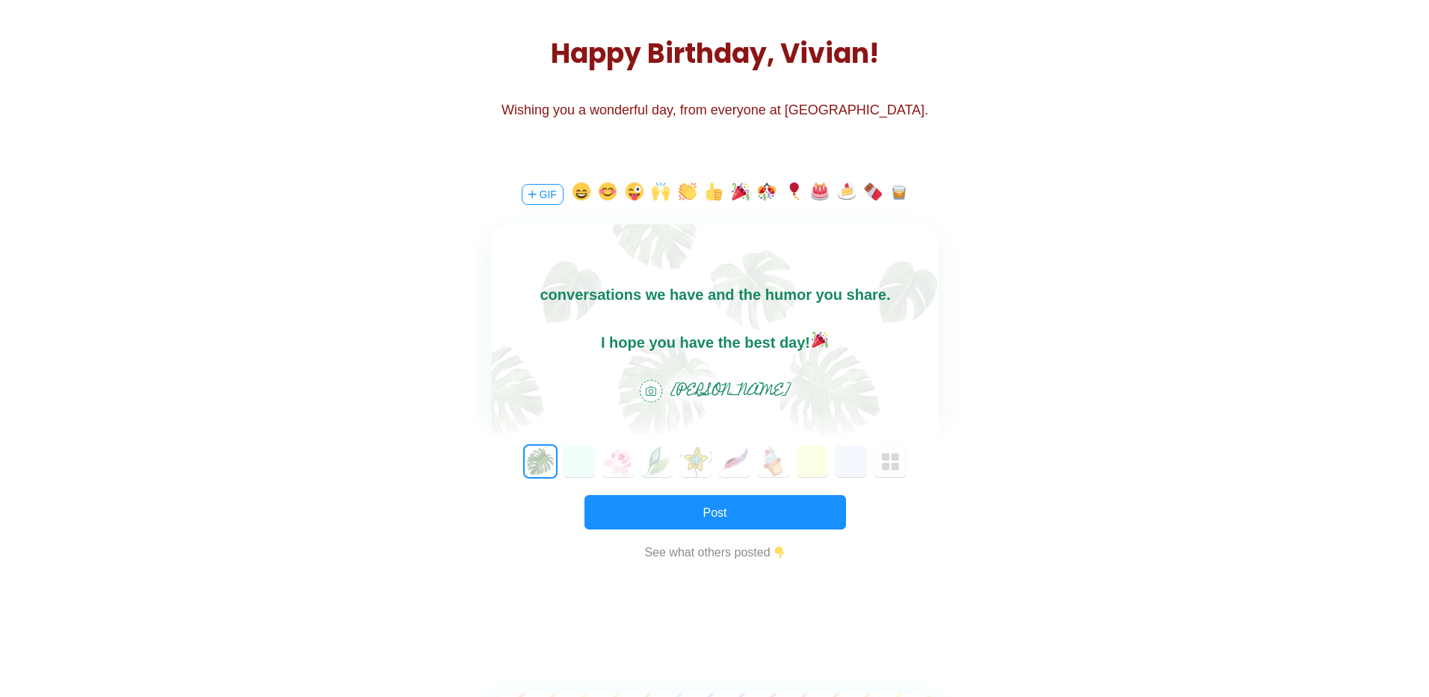
scroll to position [188, 0]
click at [531, 191] on button "GIF" at bounding box center [537, 193] width 42 height 21
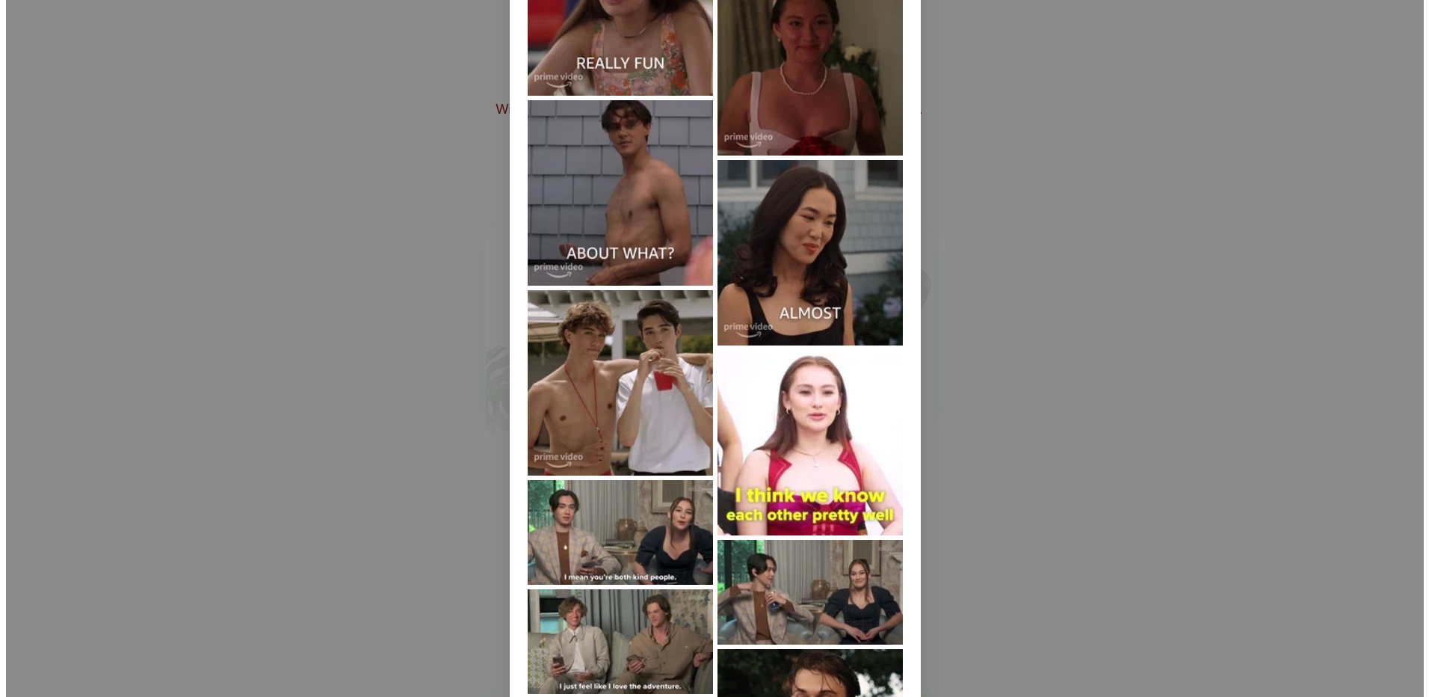
scroll to position [0, 0]
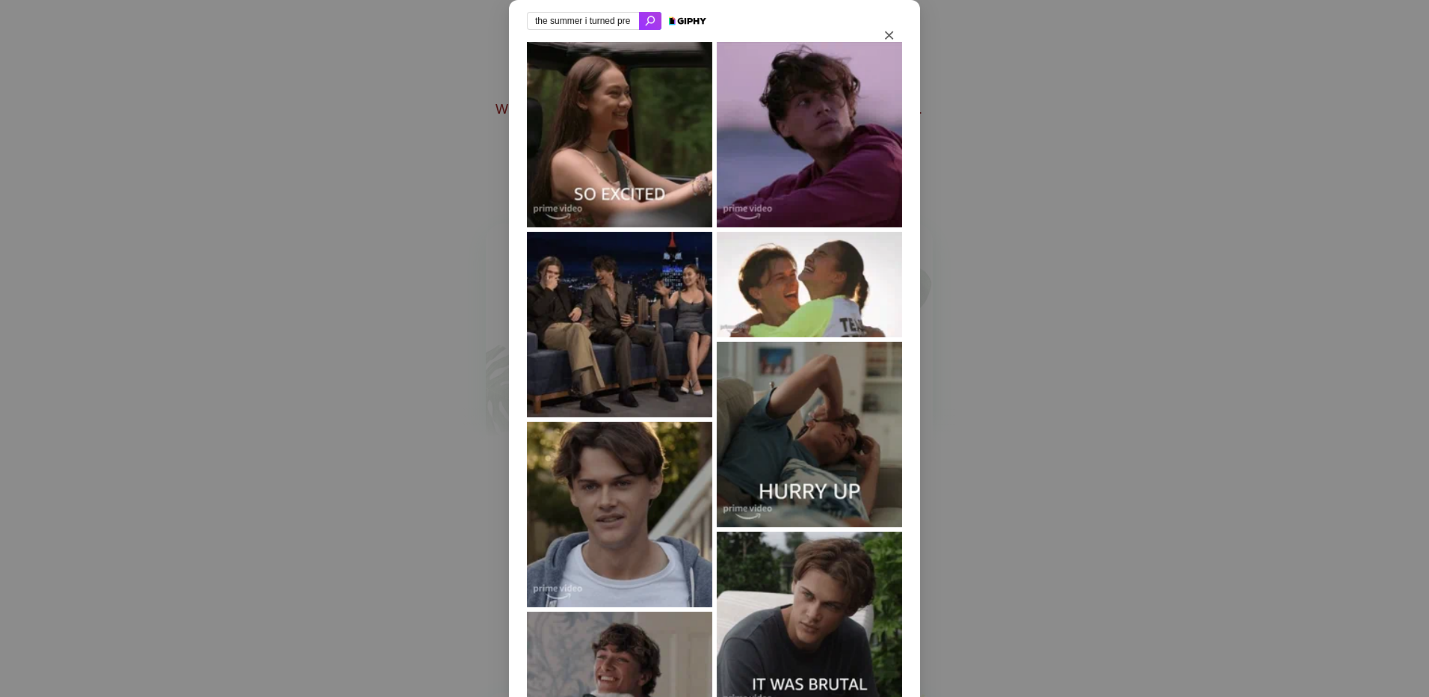
click at [606, 28] on input "the summer i turned pre" at bounding box center [583, 21] width 112 height 18
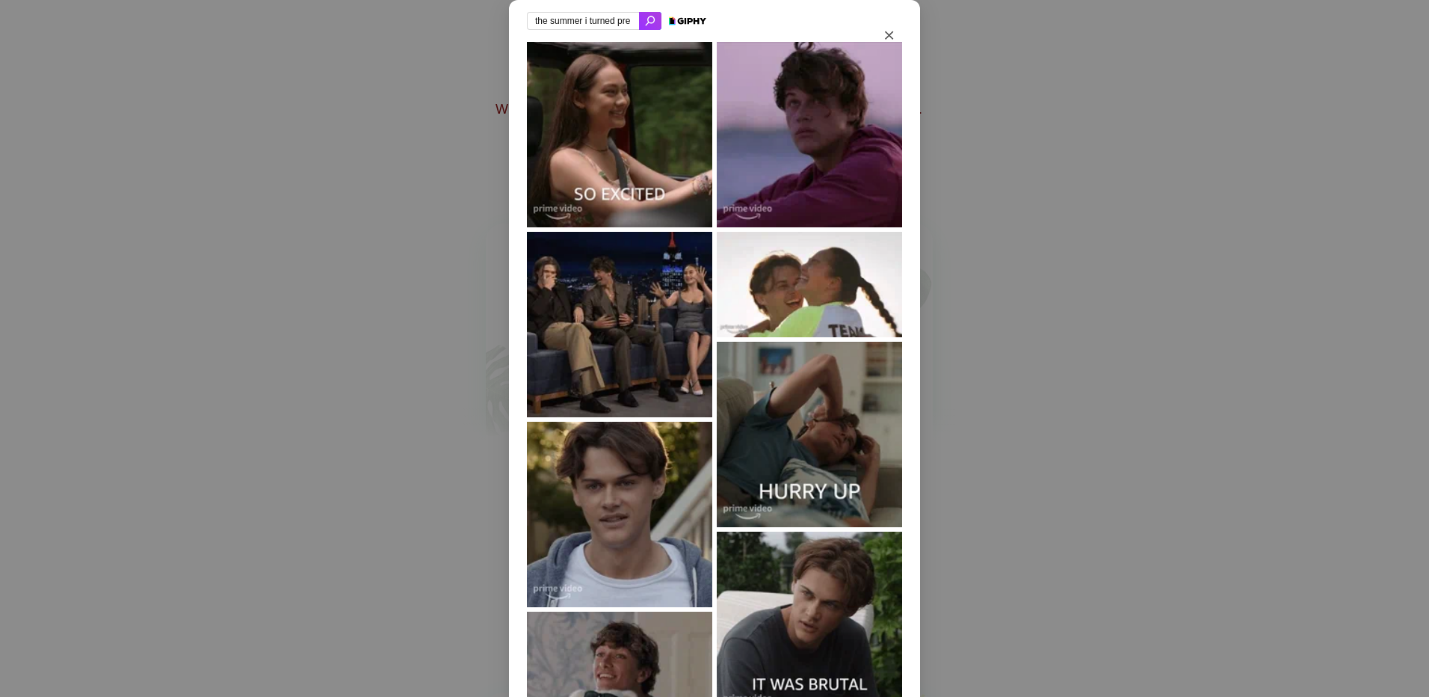
click at [606, 28] on input "the summer i turned pre" at bounding box center [583, 21] width 112 height 18
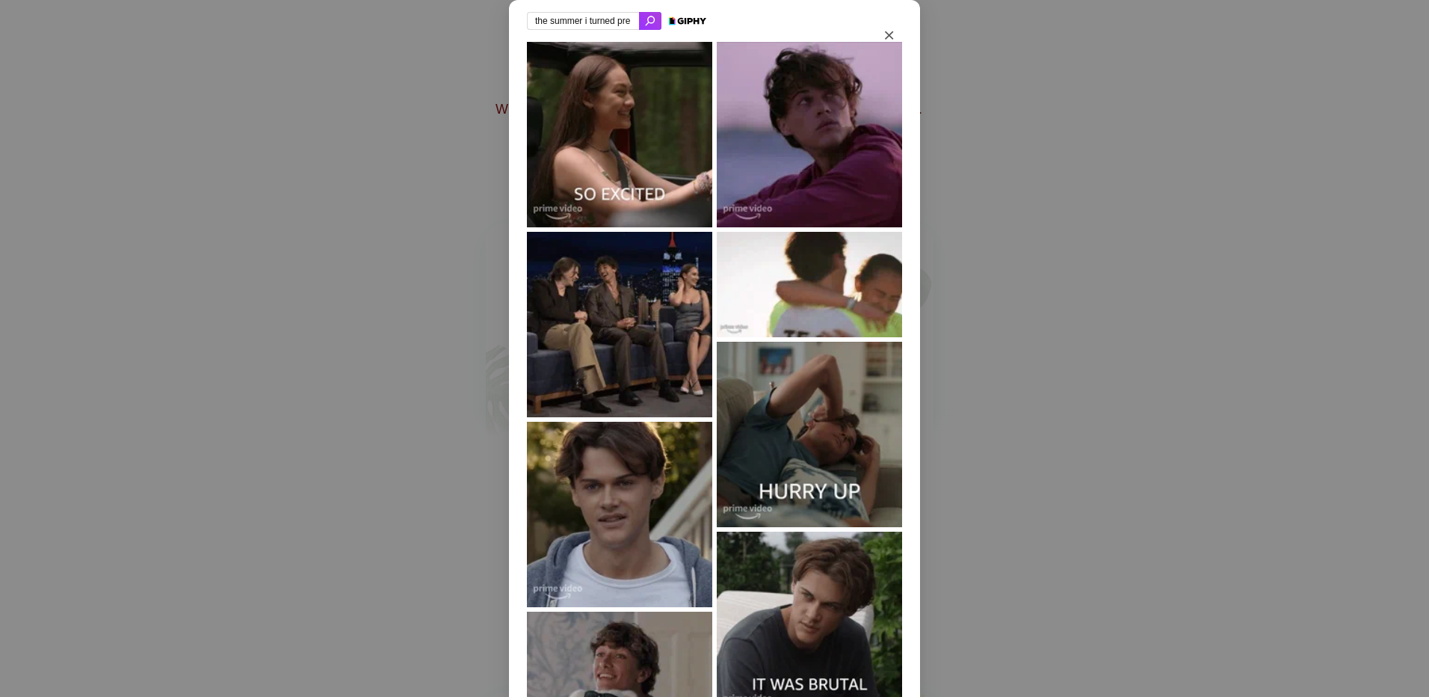
type input "the summer i pre"
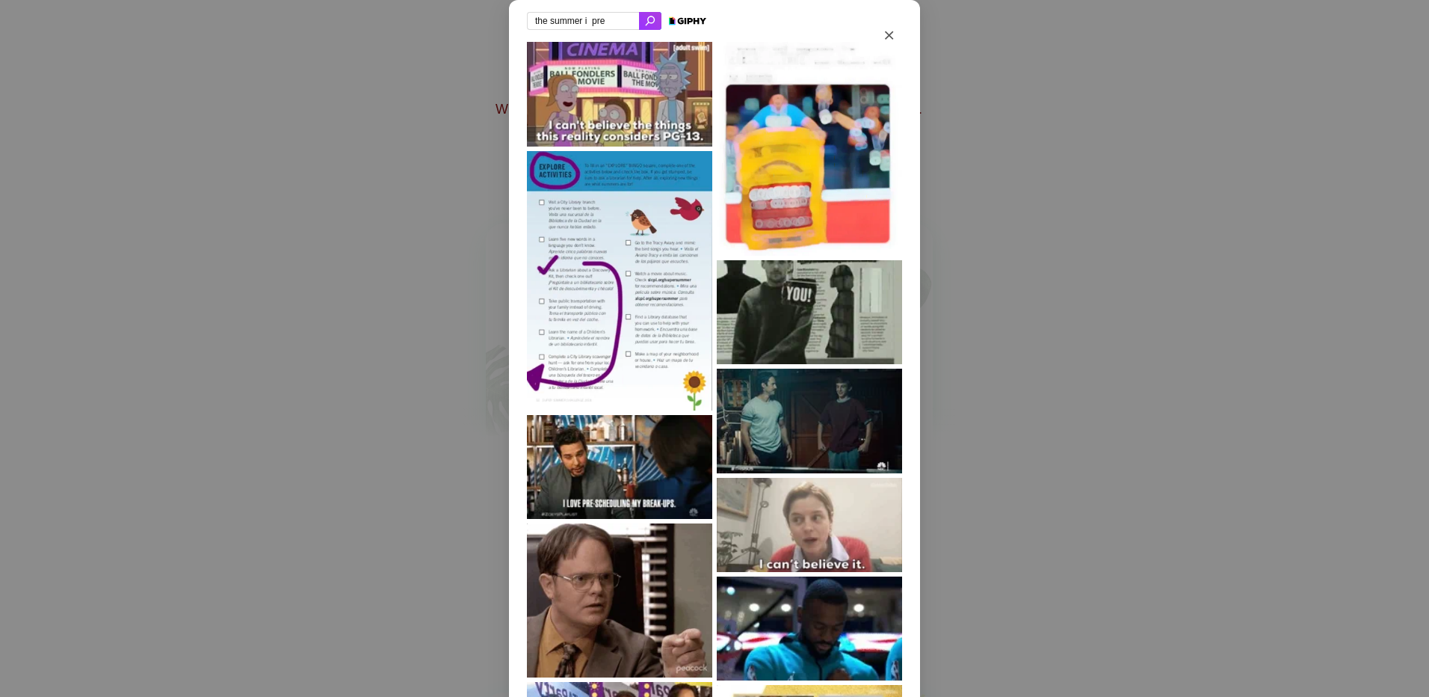
click at [598, 24] on input "the summer i pre" at bounding box center [583, 21] width 112 height 18
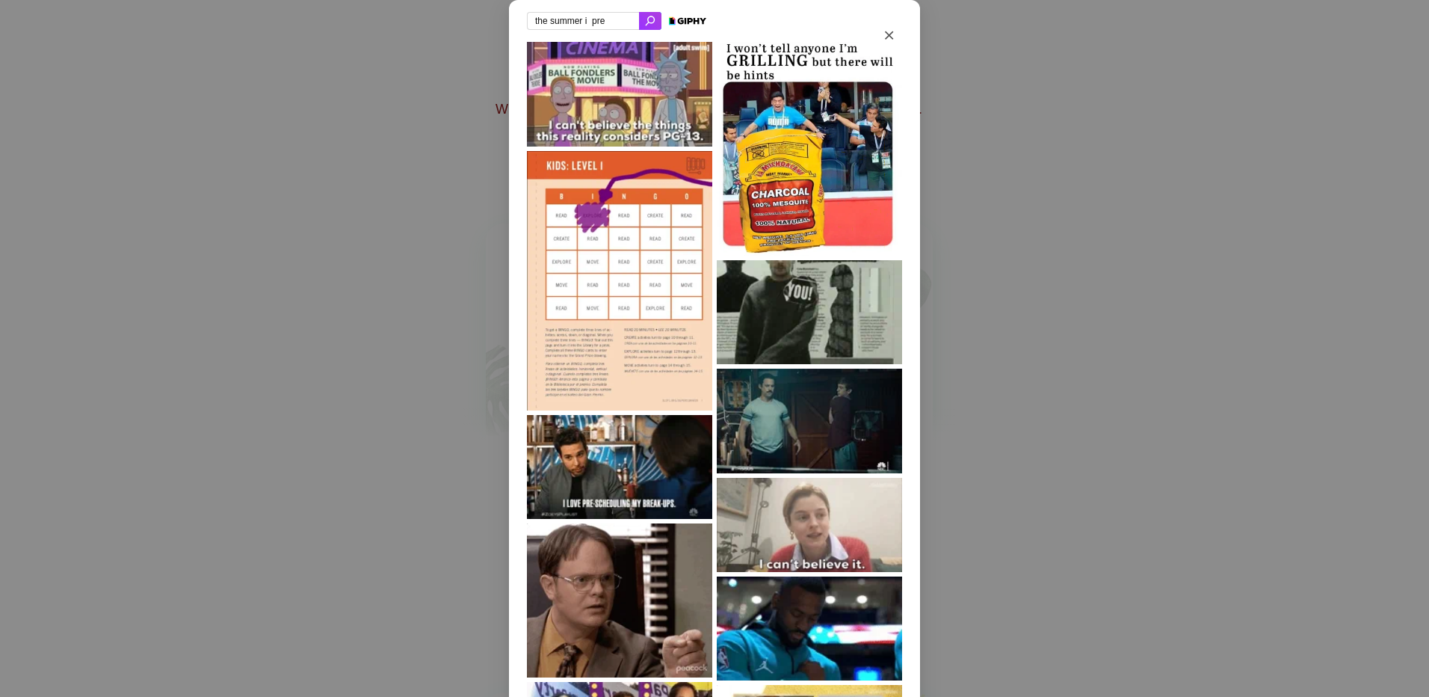
click at [598, 24] on input "the summer i pre" at bounding box center [583, 21] width 112 height 18
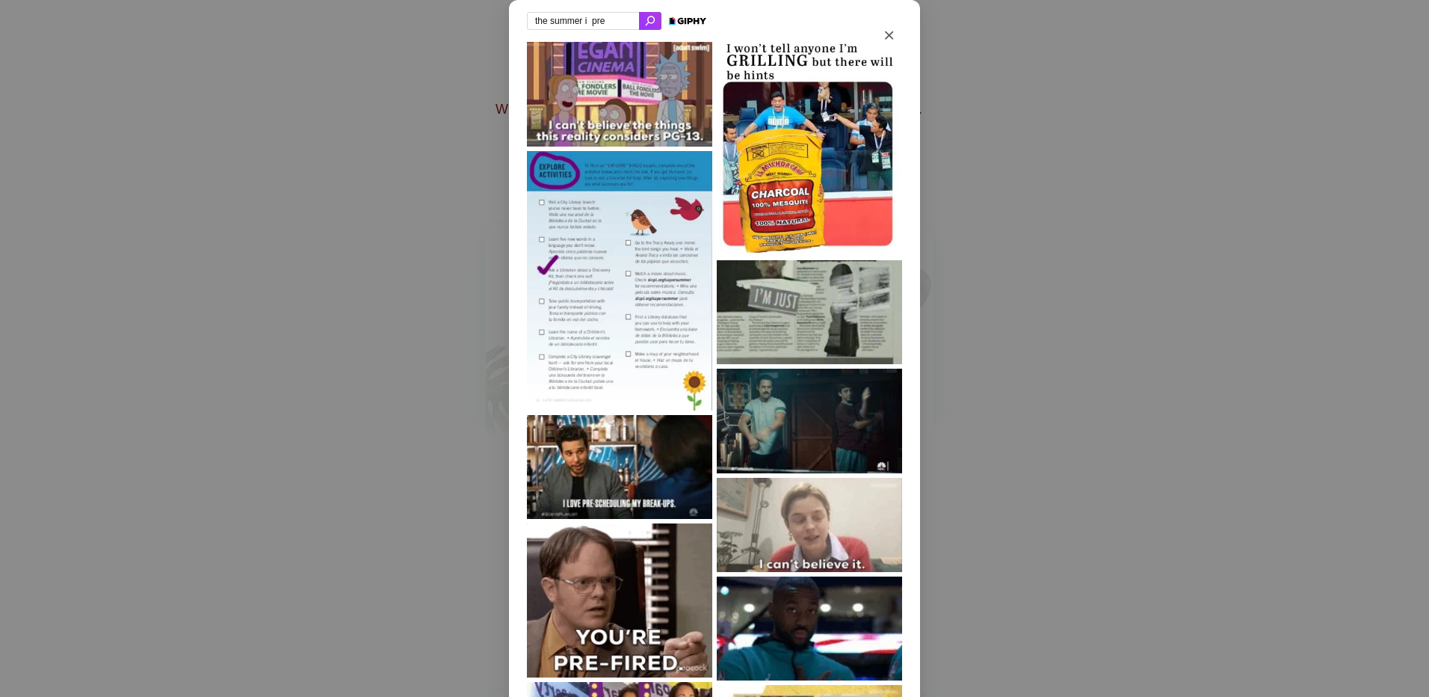
click at [598, 24] on input "the summer i pre" at bounding box center [583, 21] width 112 height 18
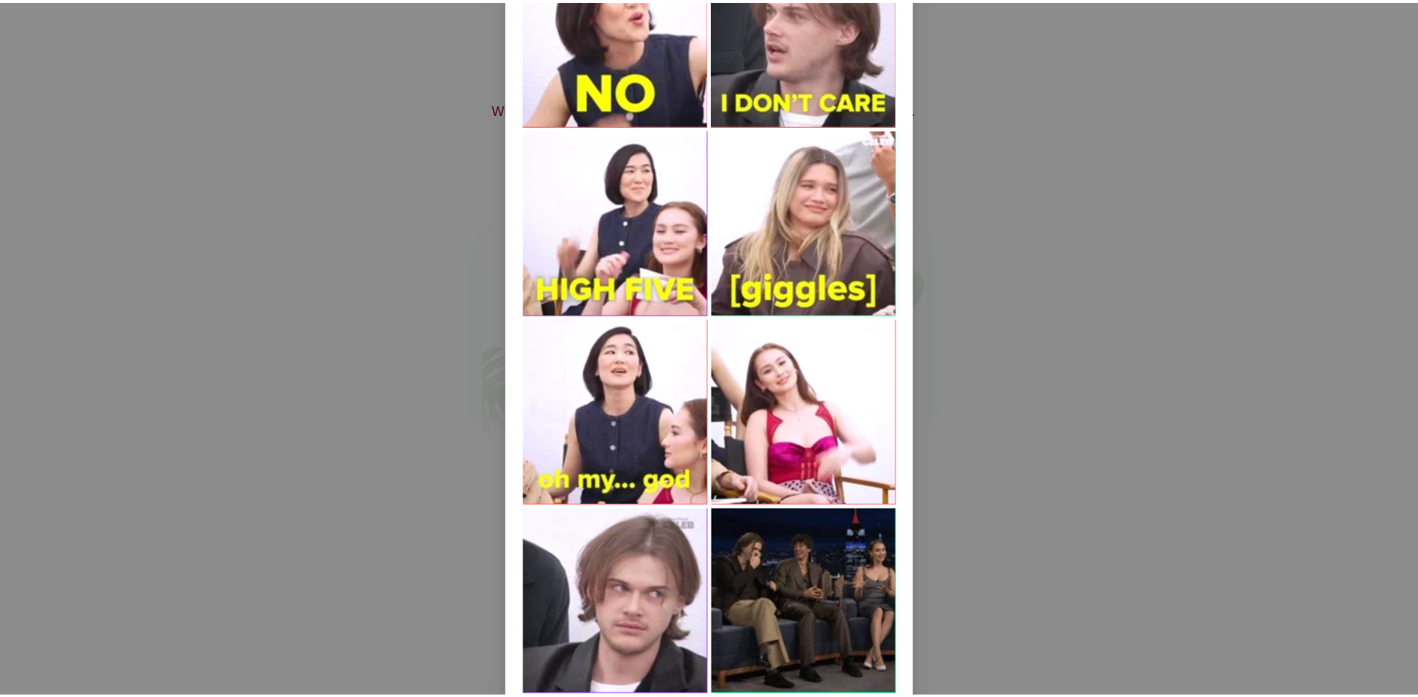
scroll to position [1079, 0]
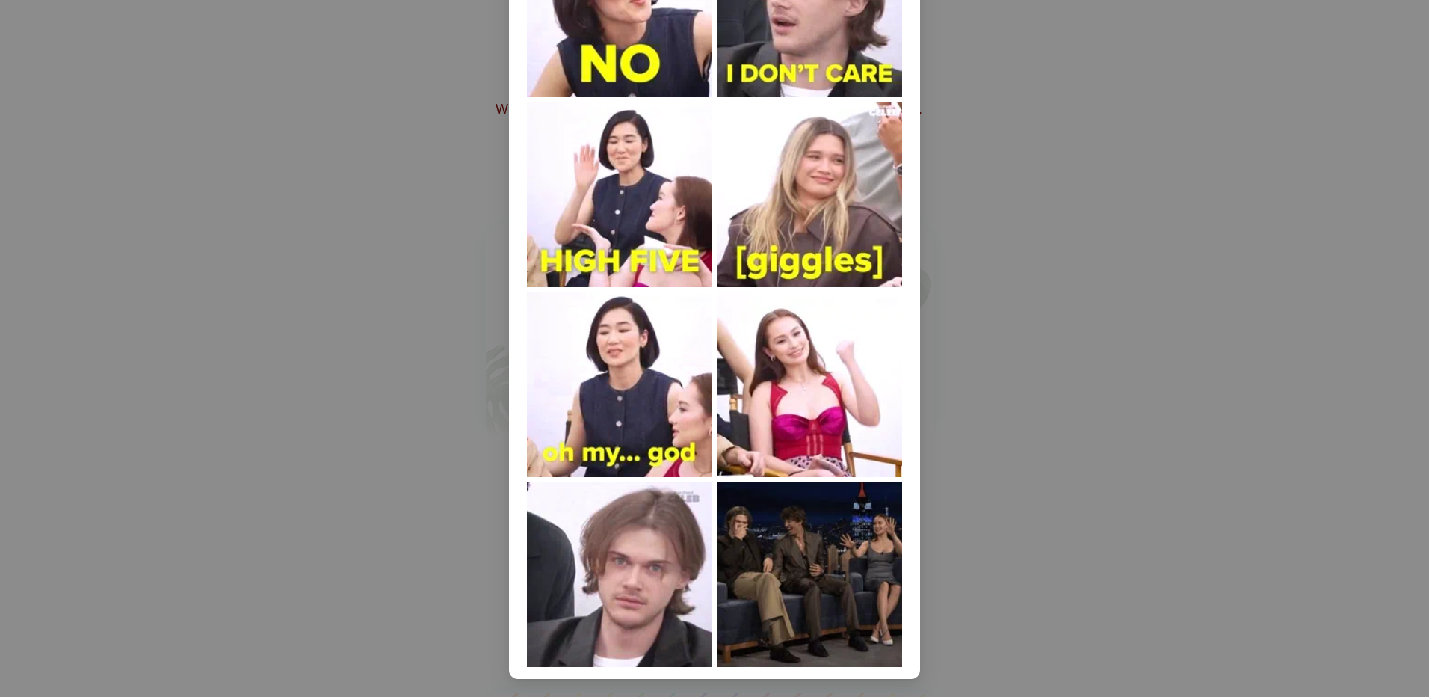
type input "tsitp"
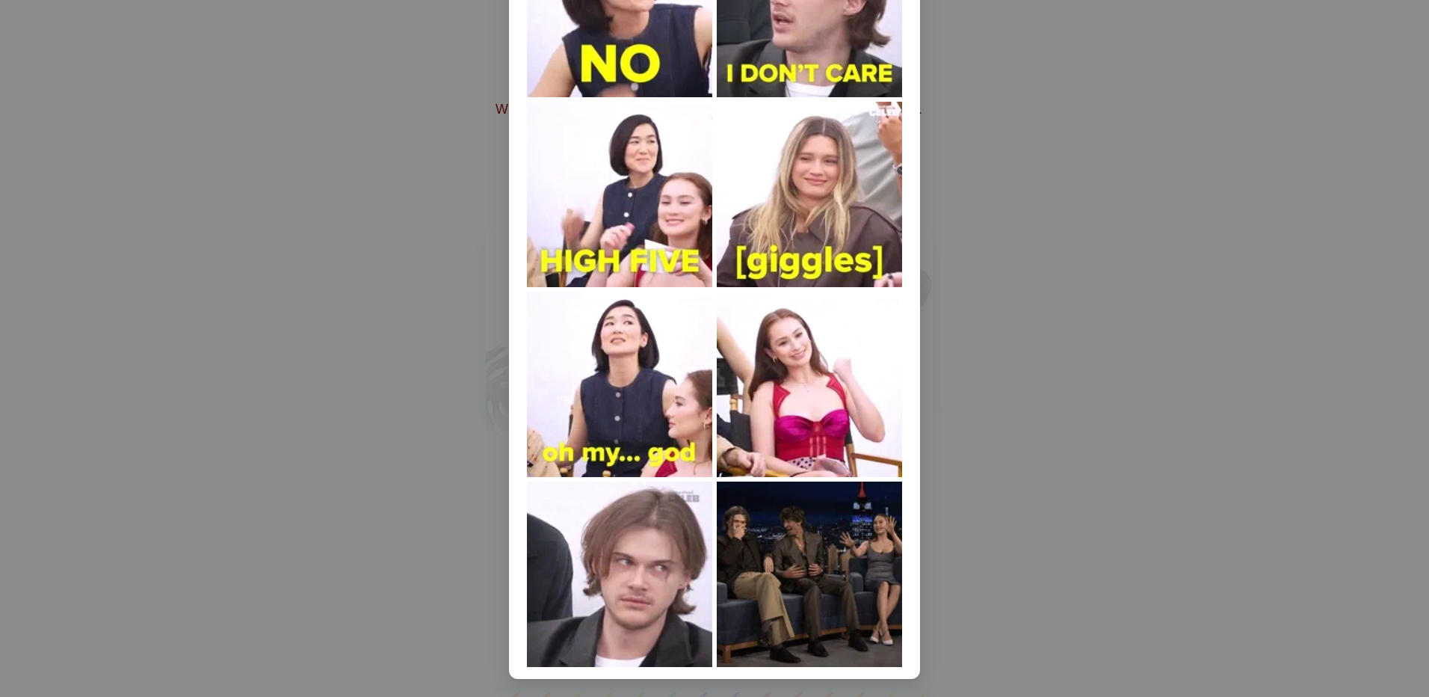
click at [669, 607] on img at bounding box center [619, 573] width 185 height 185
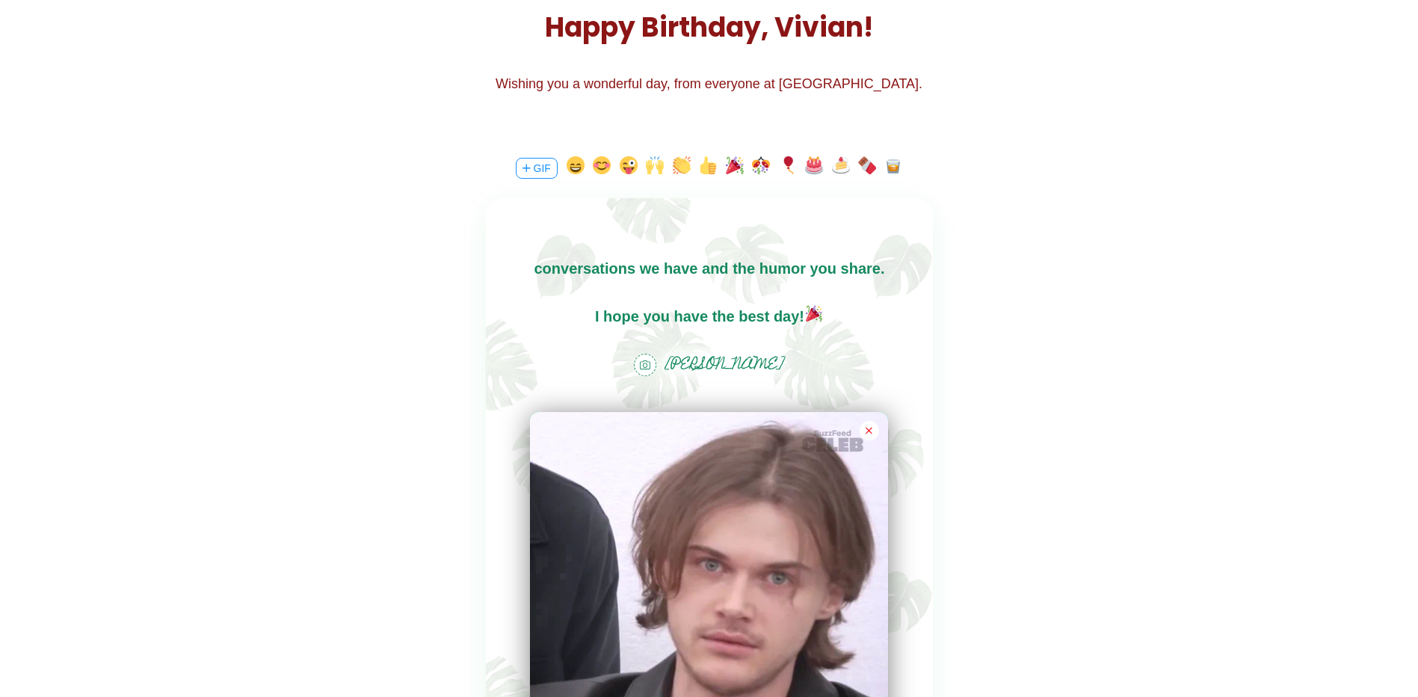
scroll to position [415, 0]
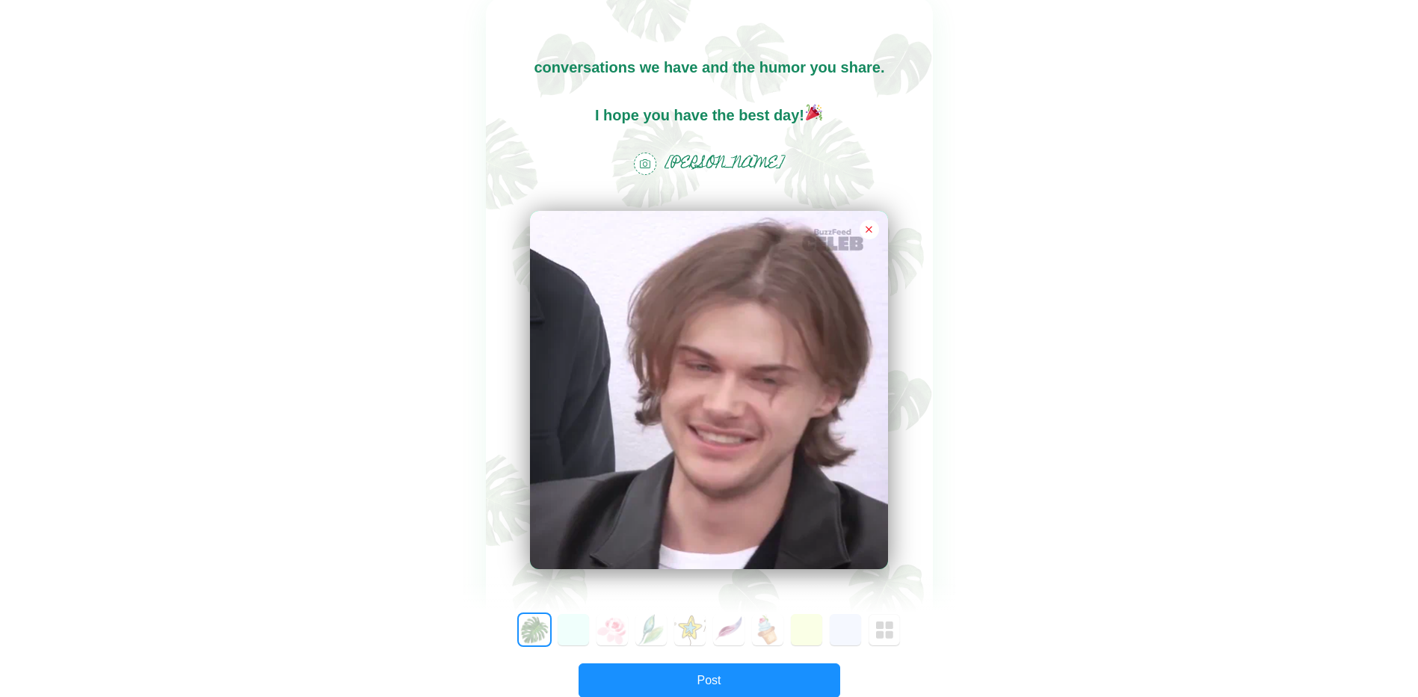
click at [872, 223] on button "button" at bounding box center [869, 229] width 19 height 19
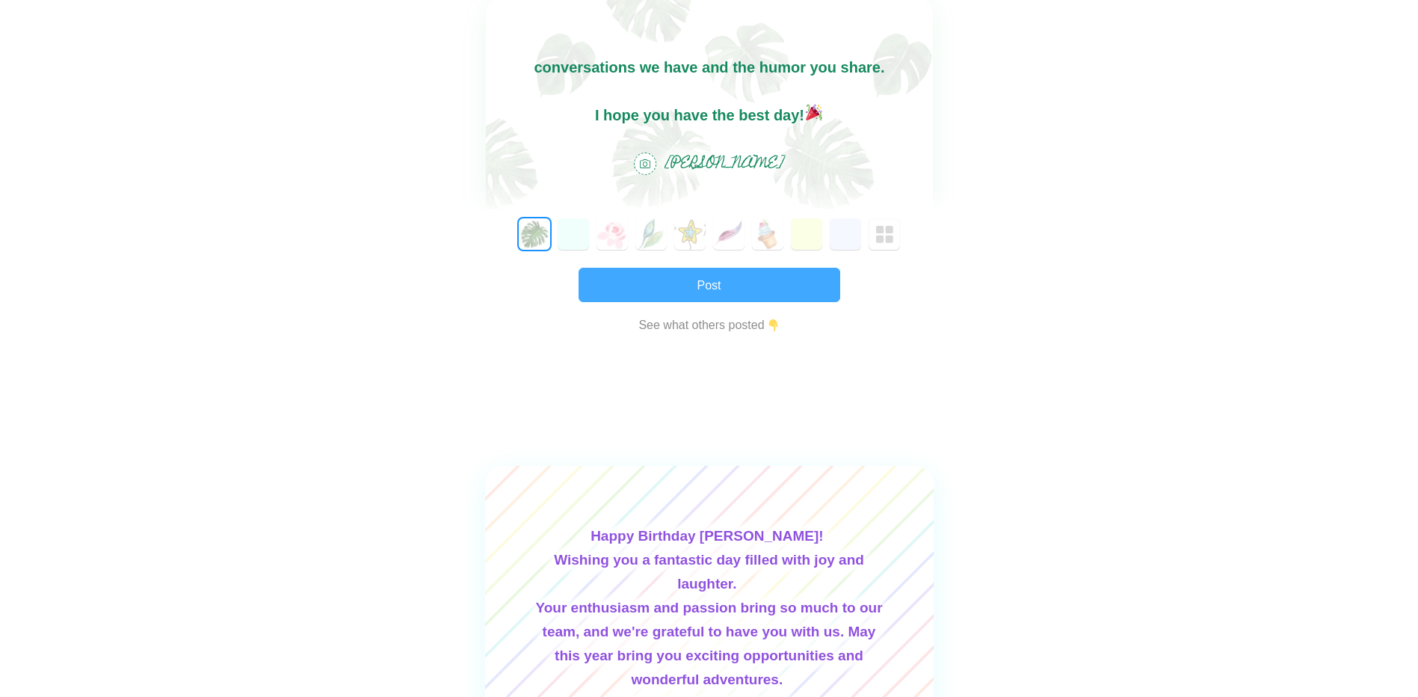
click at [775, 276] on button "Post" at bounding box center [710, 285] width 262 height 34
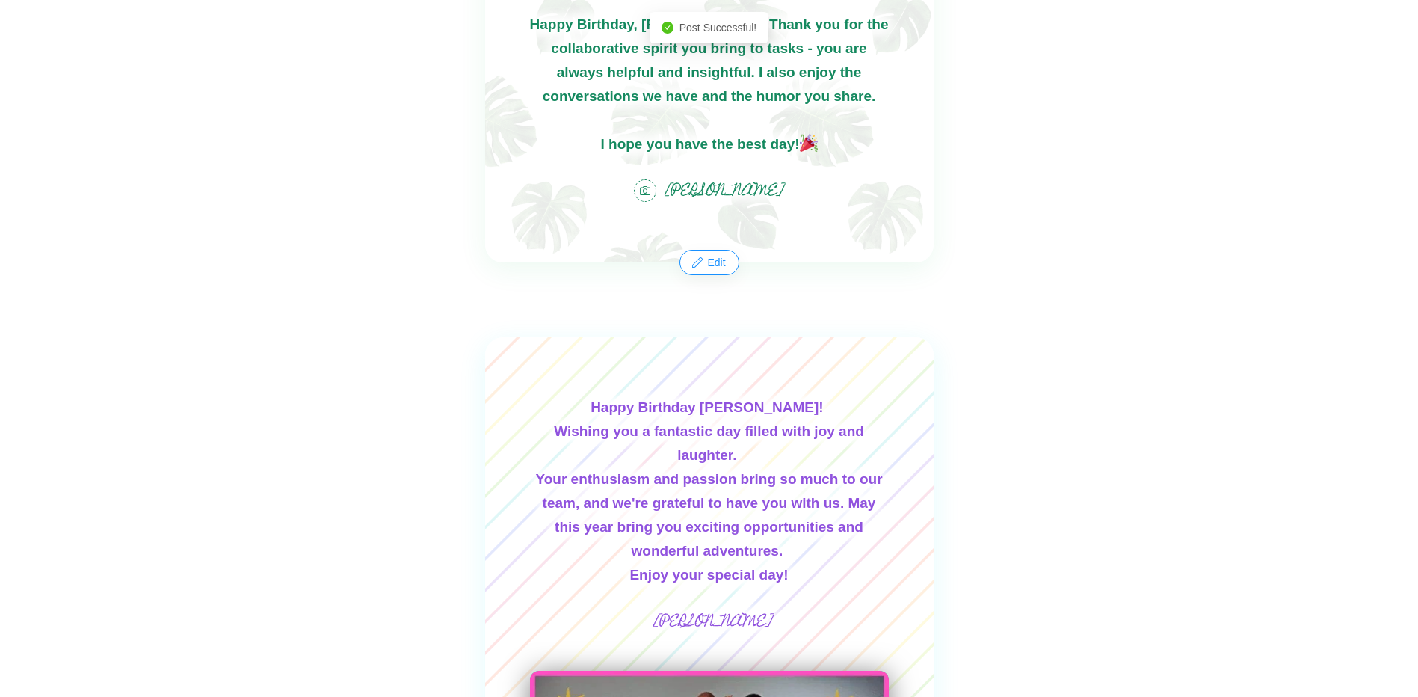
scroll to position [0, 0]
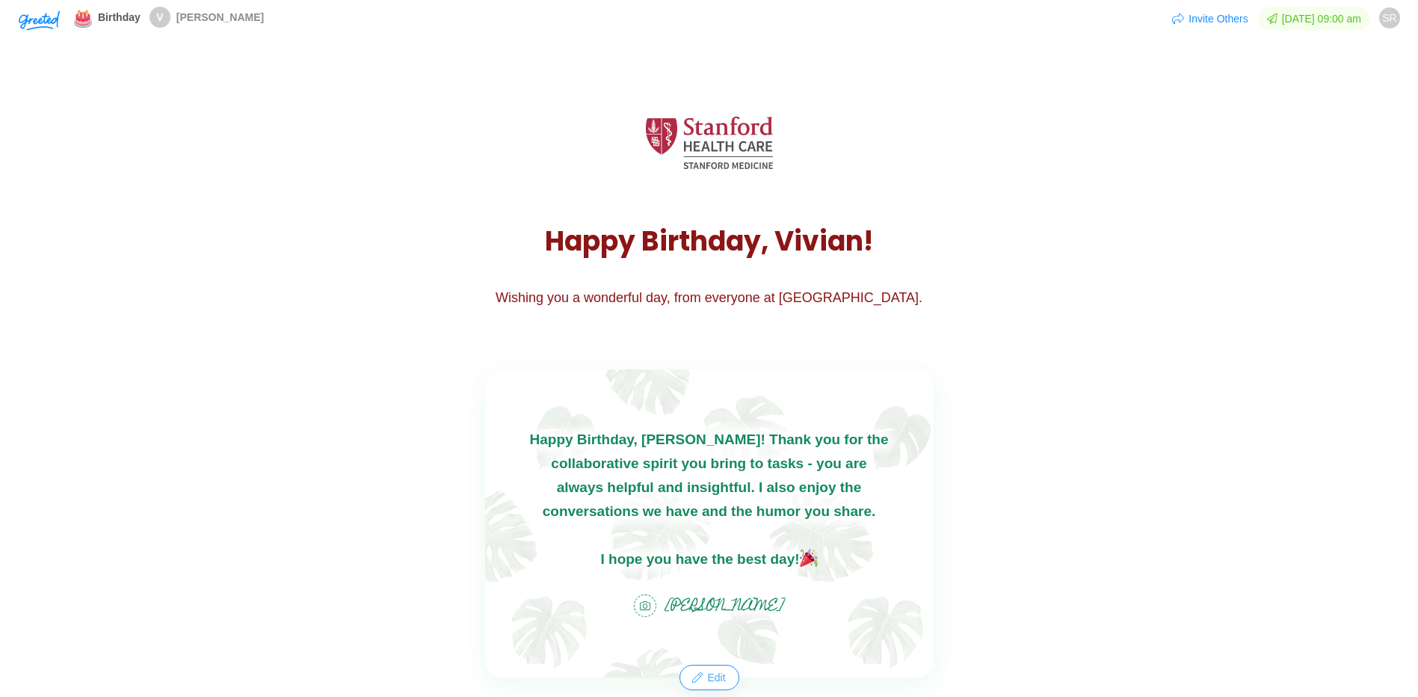
click at [702, 678] on button "Edit" at bounding box center [708, 677] width 57 height 24
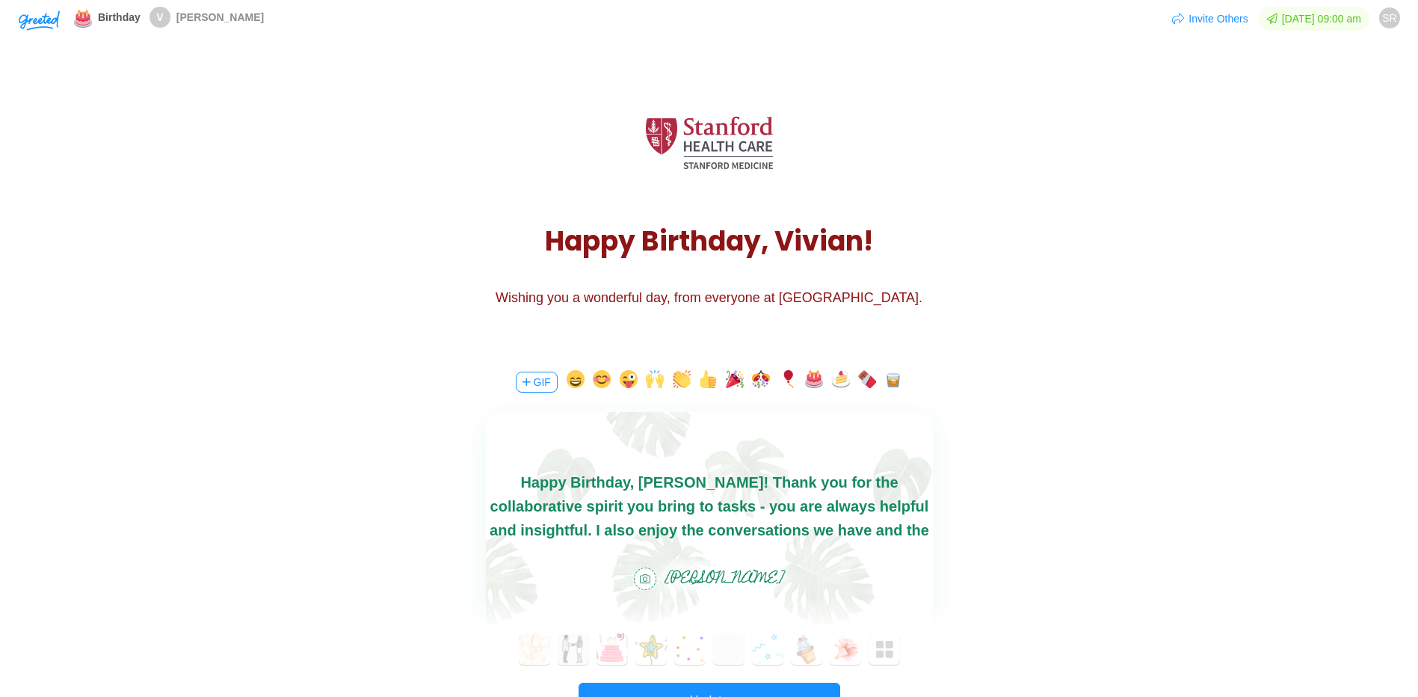
click at [657, 475] on body "Happy Birthday, [PERSON_NAME]! Thank you for the collaborative spirit you bring…" at bounding box center [708, 542] width 447 height 144
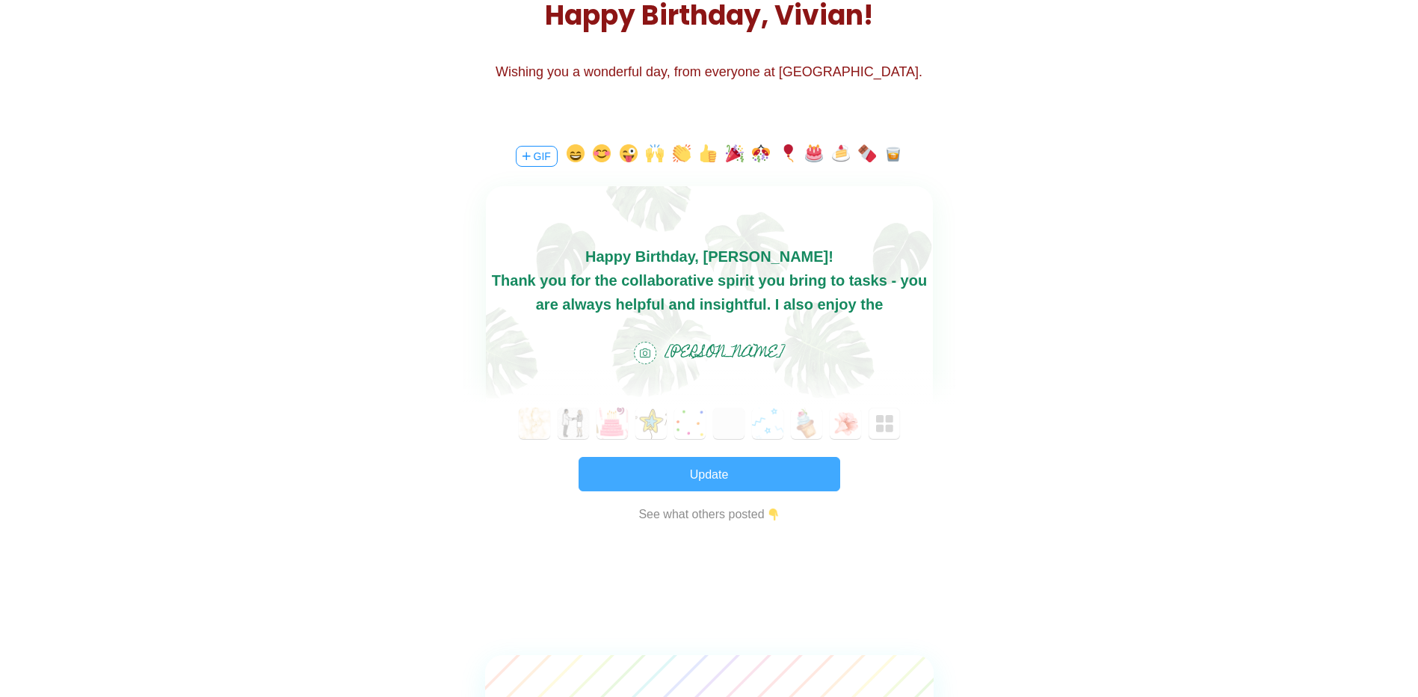
click at [721, 482] on button "Update" at bounding box center [710, 474] width 262 height 34
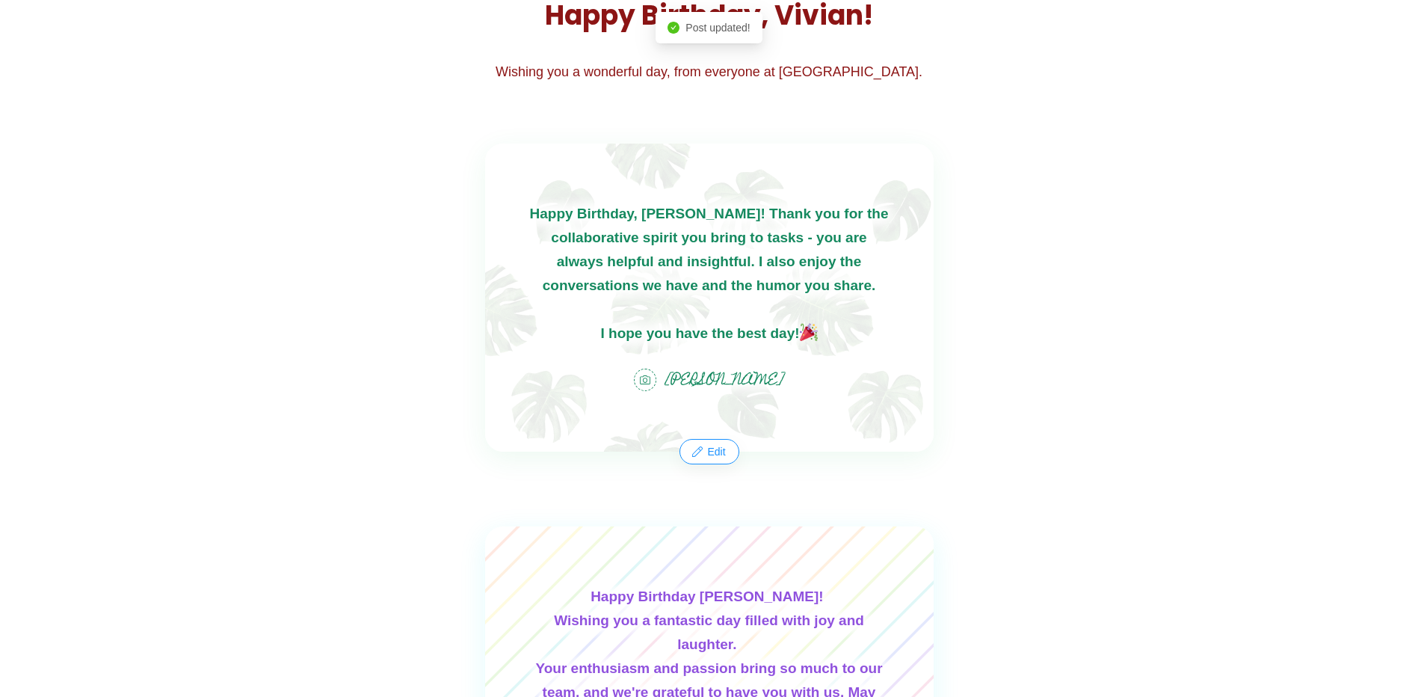
click at [709, 439] on div "Happy Birthday, [PERSON_NAME]! Thank you for the collaborative spirit you bring…" at bounding box center [709, 298] width 448 height 308
click at [708, 452] on button "Edit" at bounding box center [708, 451] width 57 height 24
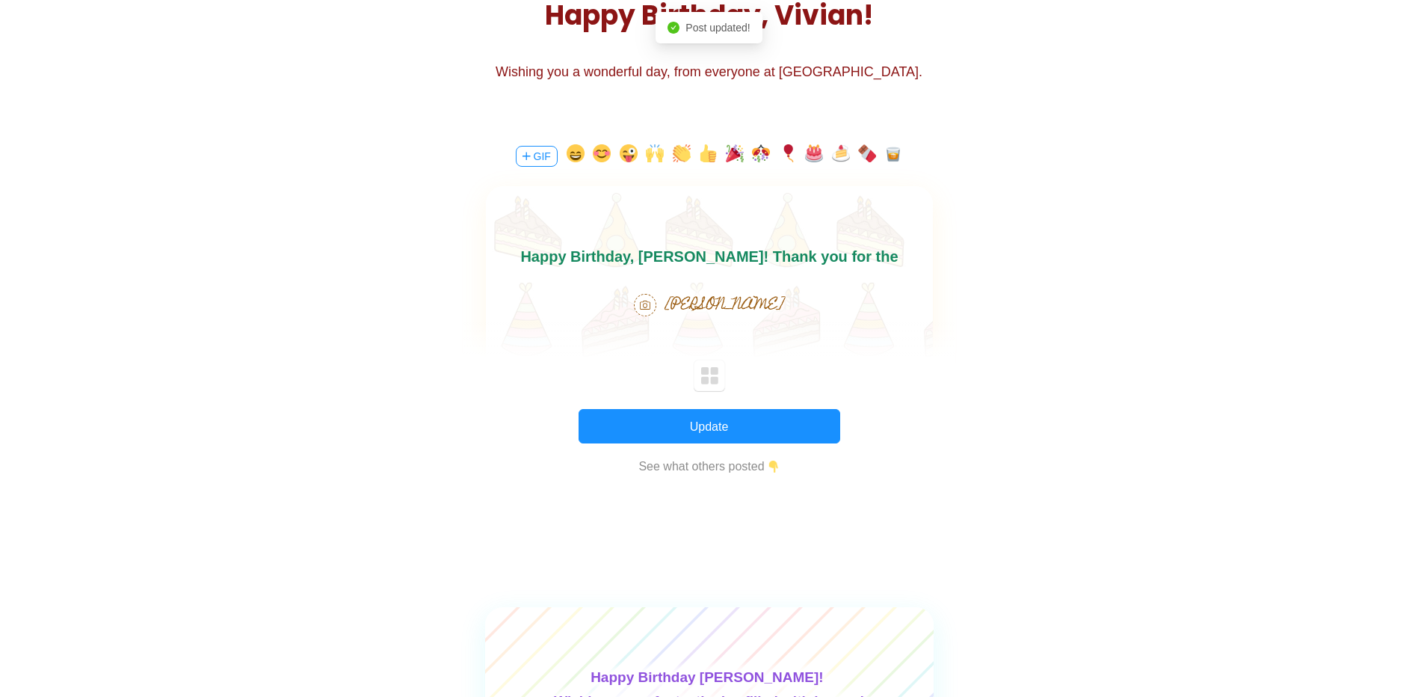
scroll to position [0, 0]
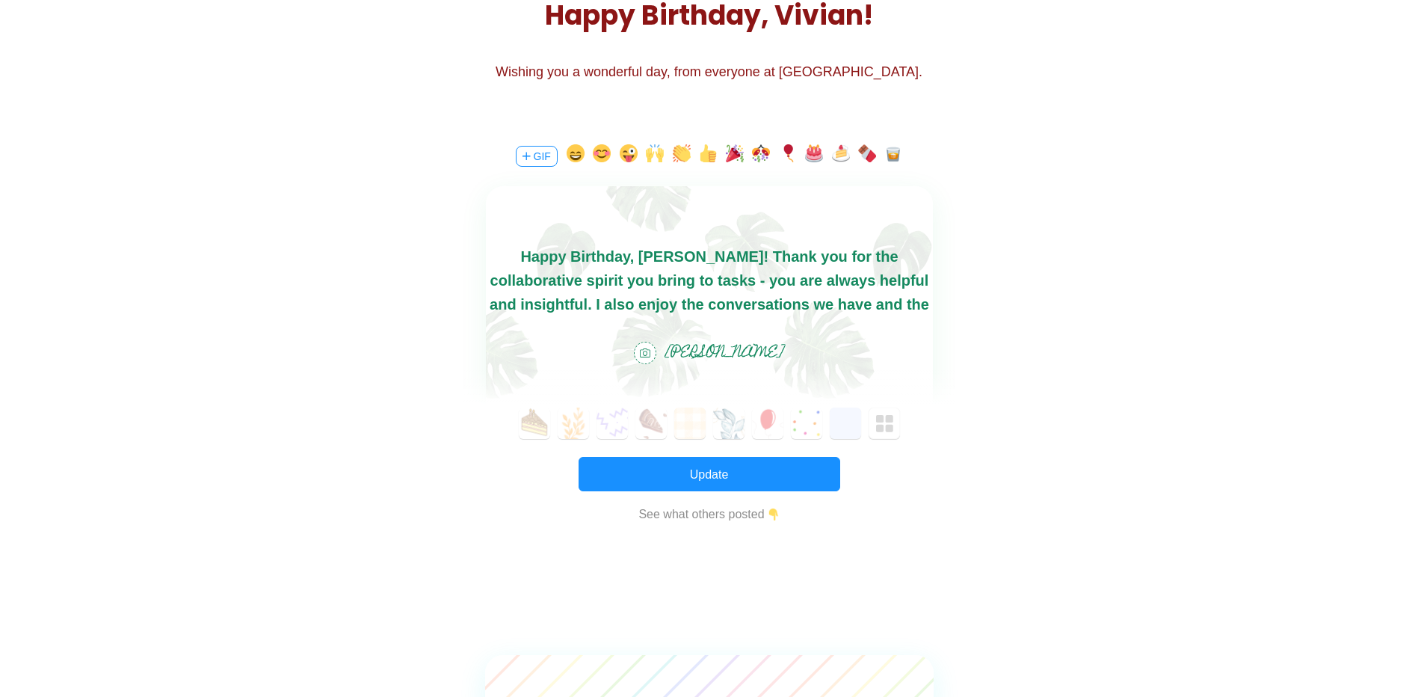
click at [656, 256] on body "Happy Birthday, [PERSON_NAME]! Thank you for the collaborative spirit you bring…" at bounding box center [708, 316] width 447 height 144
click at [650, 256] on body "Happy Birthday, [PERSON_NAME]! Thank you for the collaborative spirit you bring…" at bounding box center [708, 316] width 447 height 144
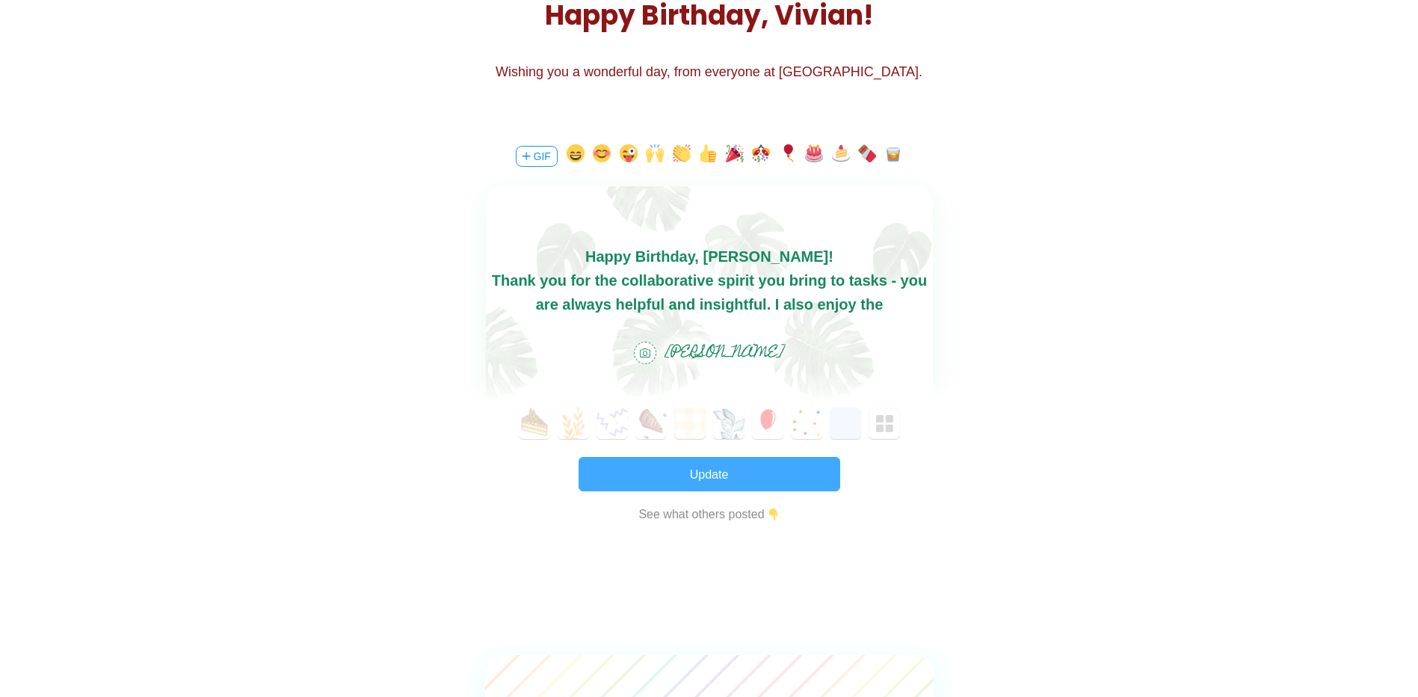
click at [691, 473] on button "Update" at bounding box center [710, 474] width 262 height 34
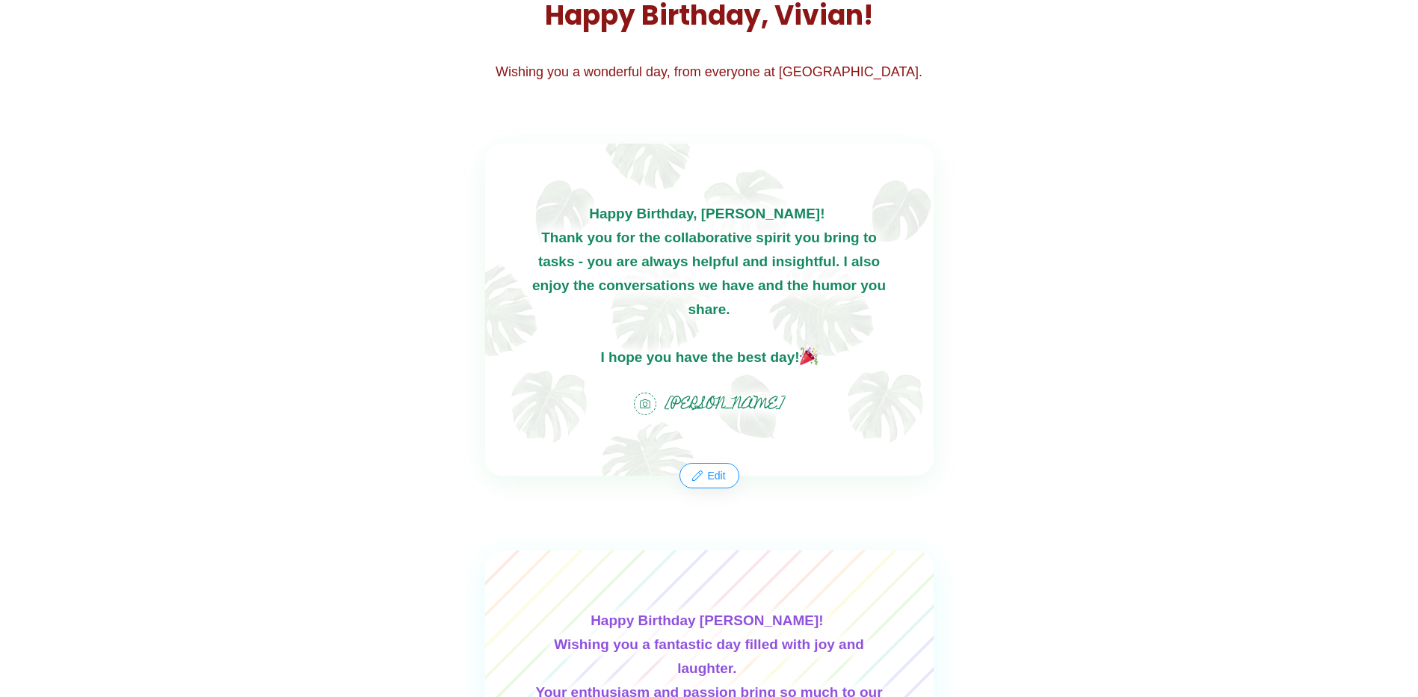
click at [721, 339] on div "Happy Birthday, [PERSON_NAME]! Thank you for the collaborative spirit you bring…" at bounding box center [709, 310] width 448 height 332
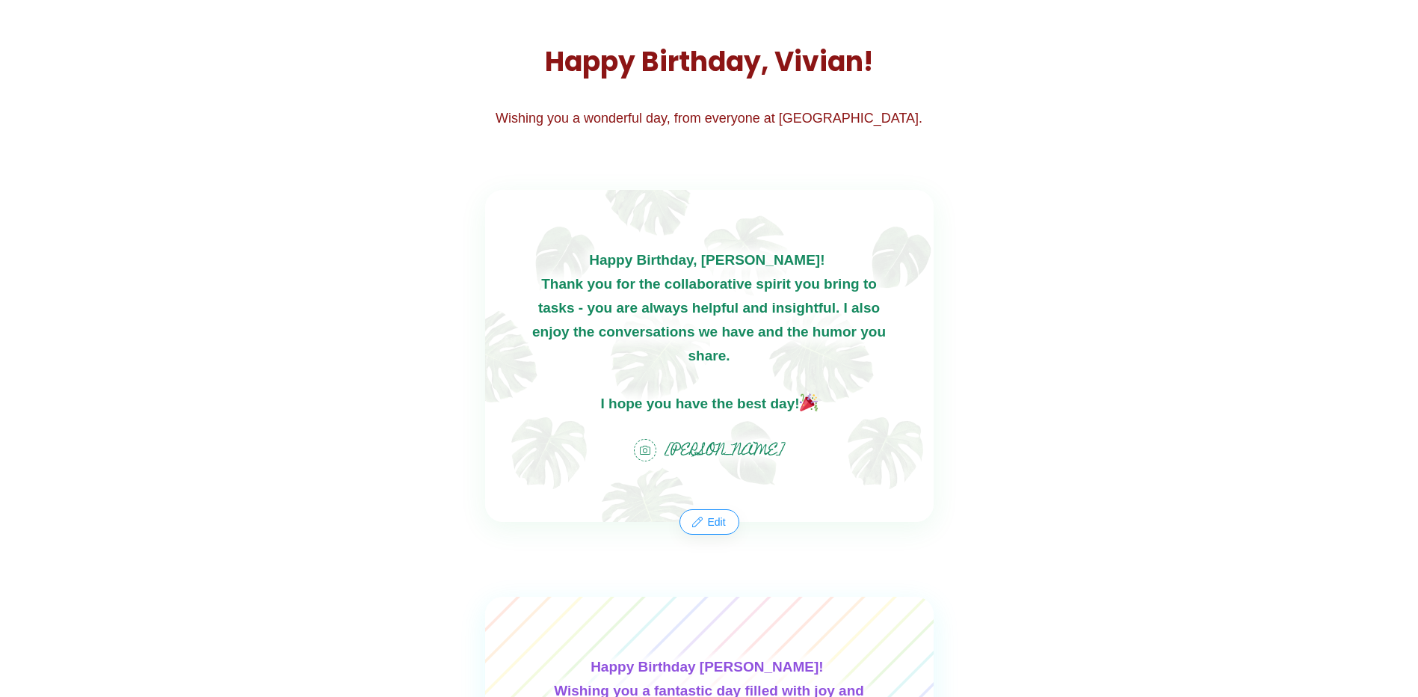
scroll to position [179, 0]
click at [712, 526] on button "Edit" at bounding box center [708, 523] width 57 height 24
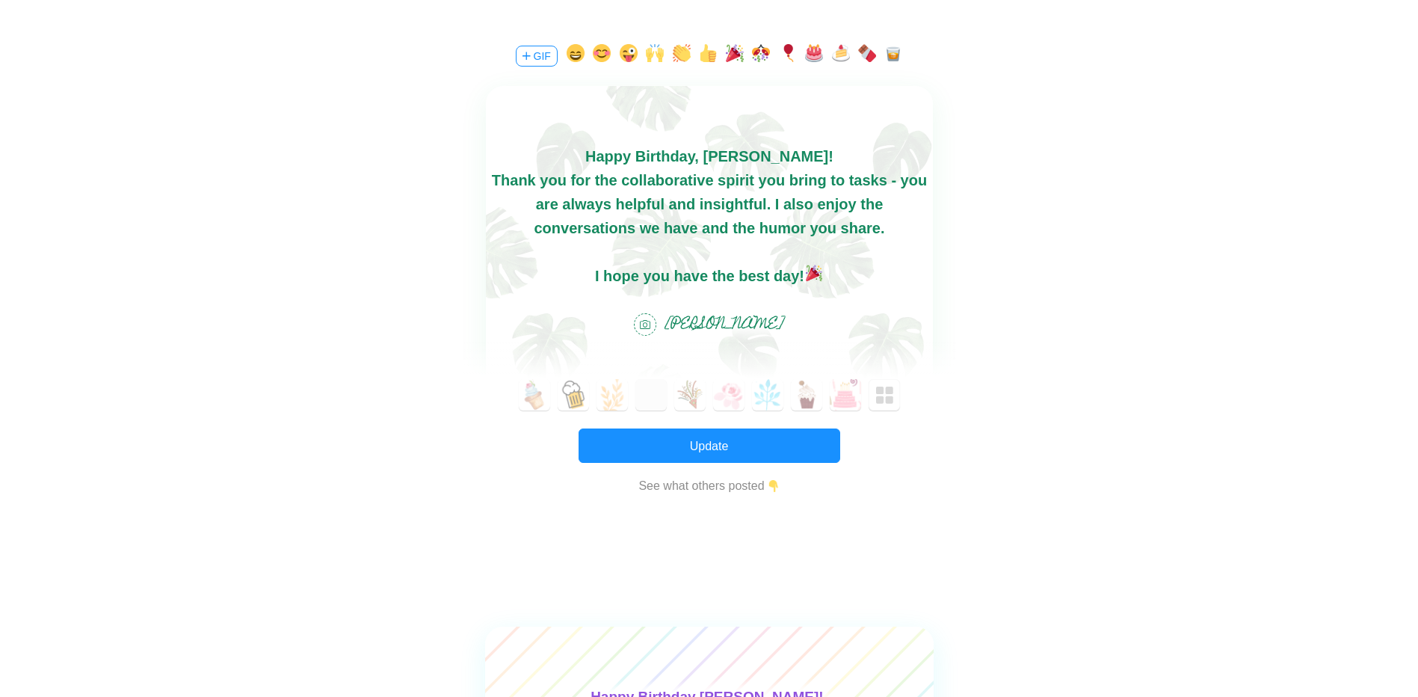
scroll to position [325, 0]
click at [824, 277] on div "I hope you have the best day!" at bounding box center [708, 277] width 447 height 24
click at [788, 50] on button "button" at bounding box center [788, 57] width 18 height 24
click at [755, 437] on button "Update" at bounding box center [710, 446] width 262 height 34
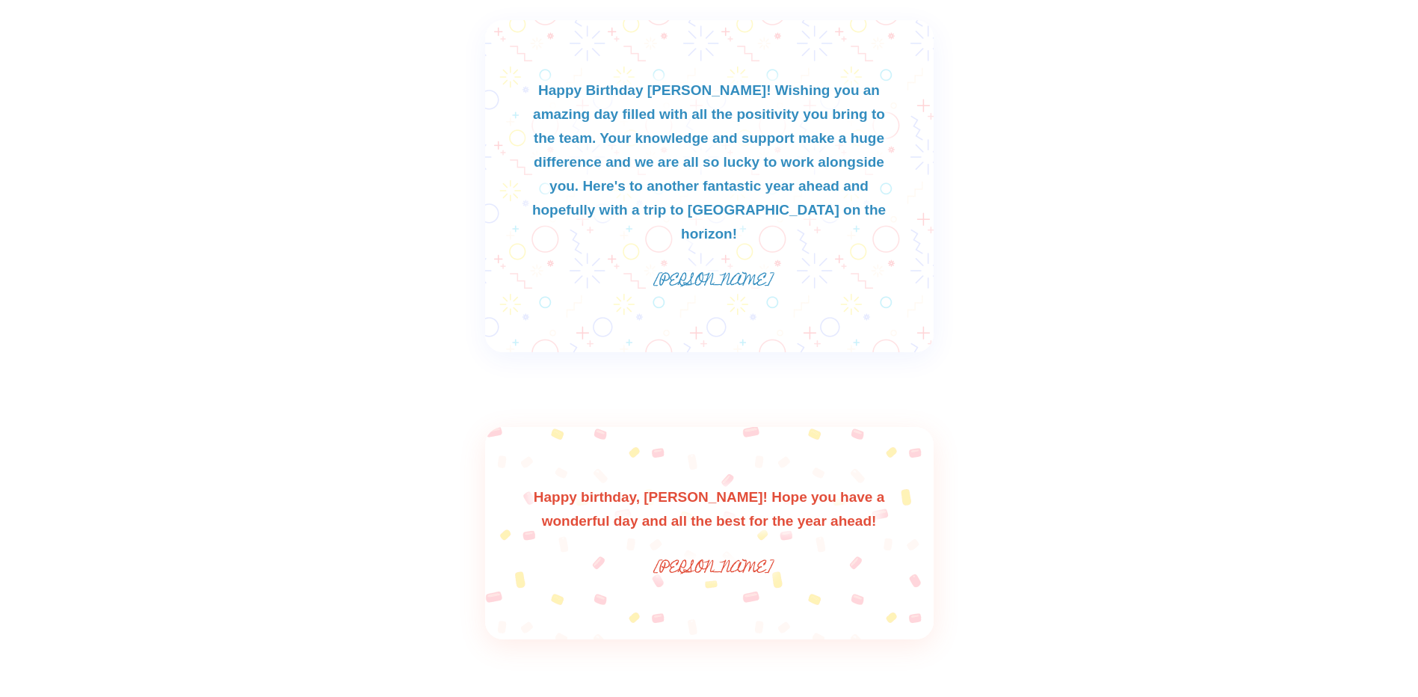
scroll to position [1659, 0]
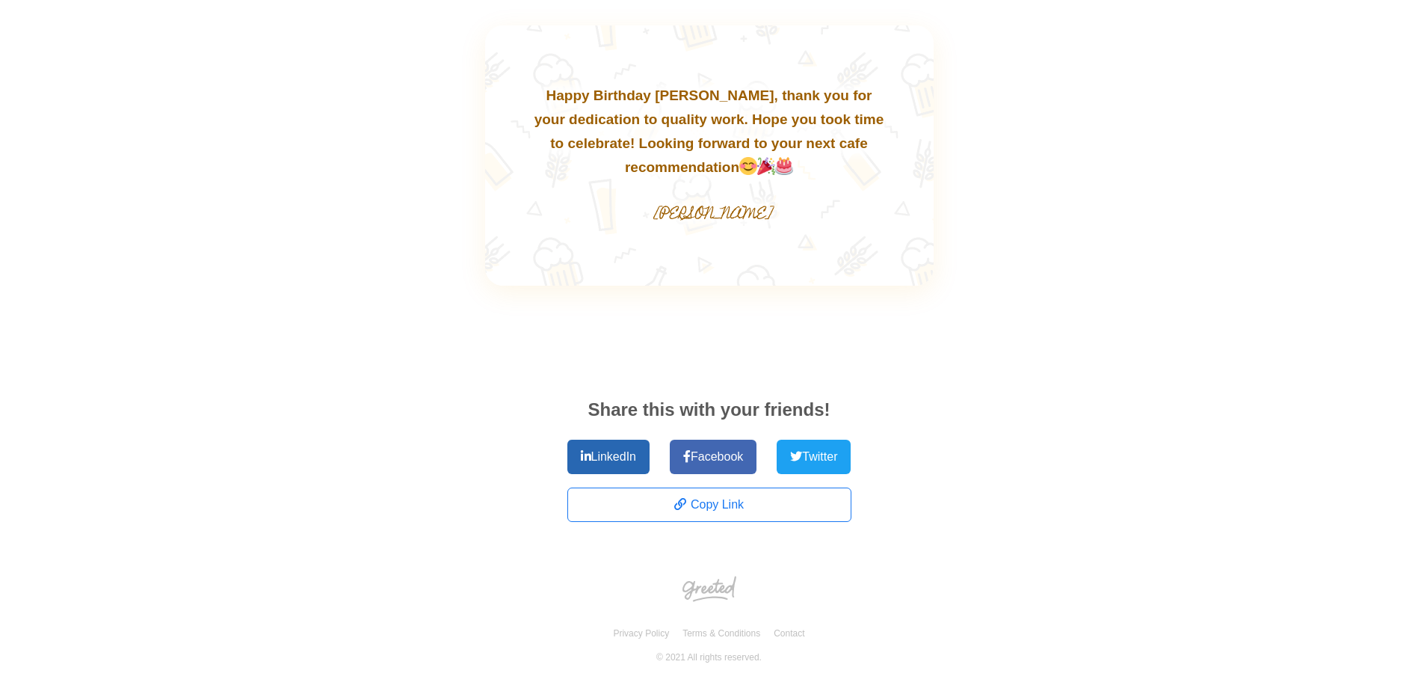
scroll to position [2724, 0]
